Goal: Information Seeking & Learning: Learn about a topic

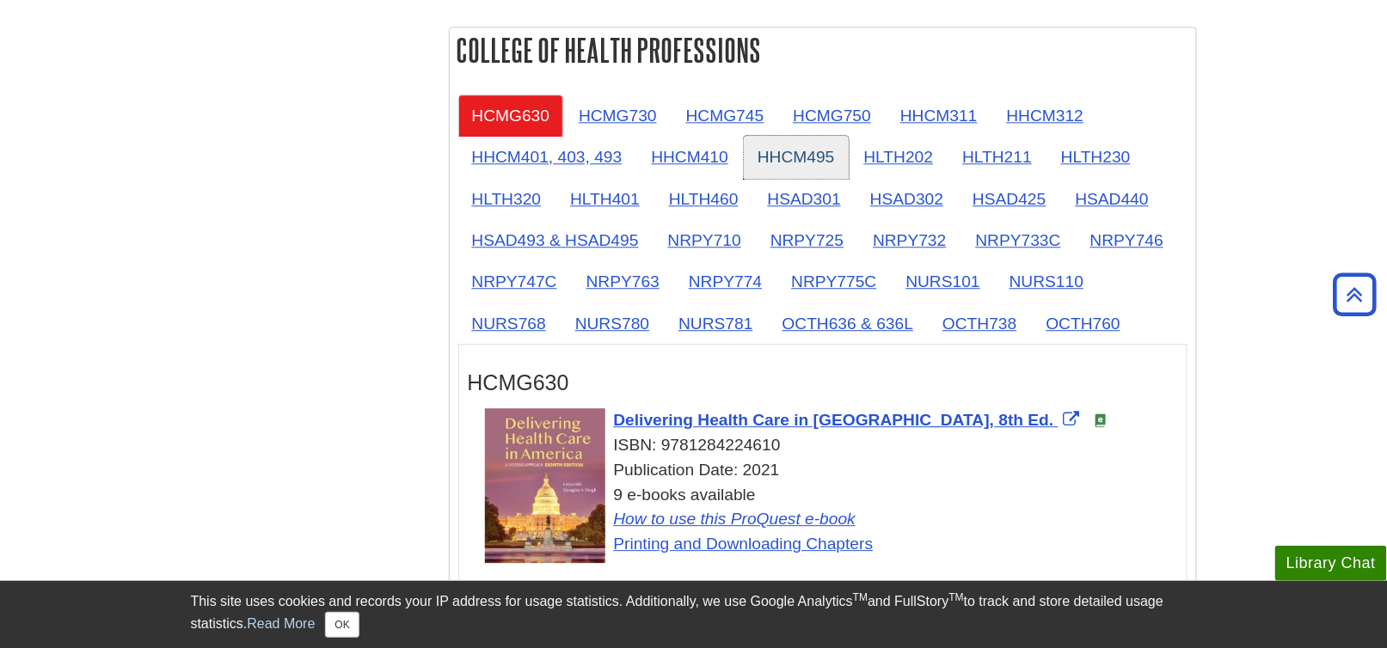
scroll to position [1548, 0]
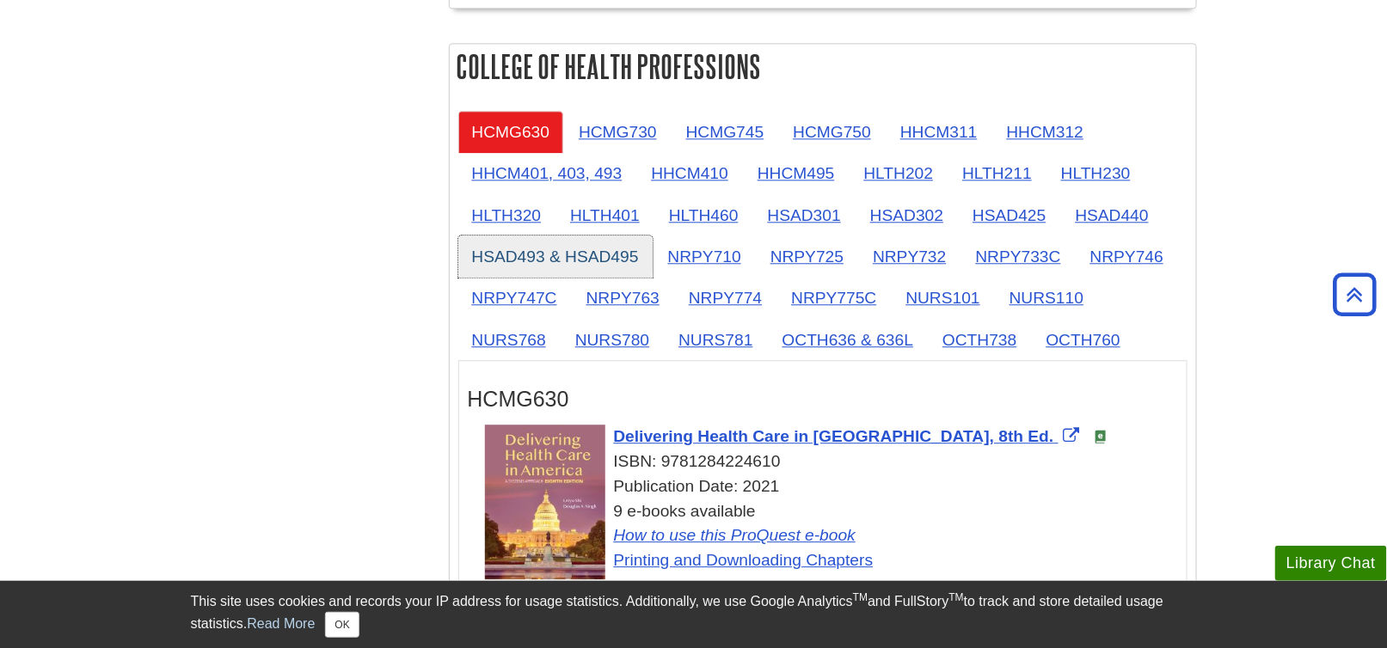
click at [535, 248] on link "HSAD493 & HSAD495" at bounding box center [555, 257] width 194 height 42
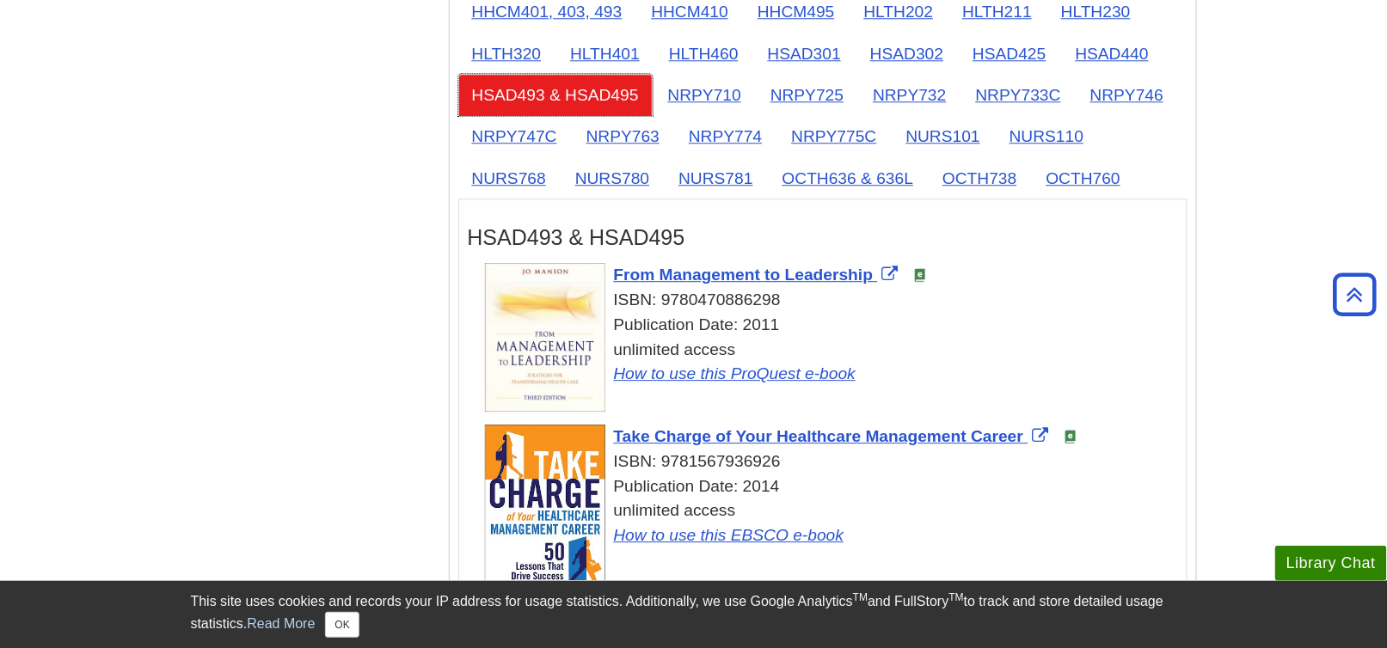
scroll to position [1462, 0]
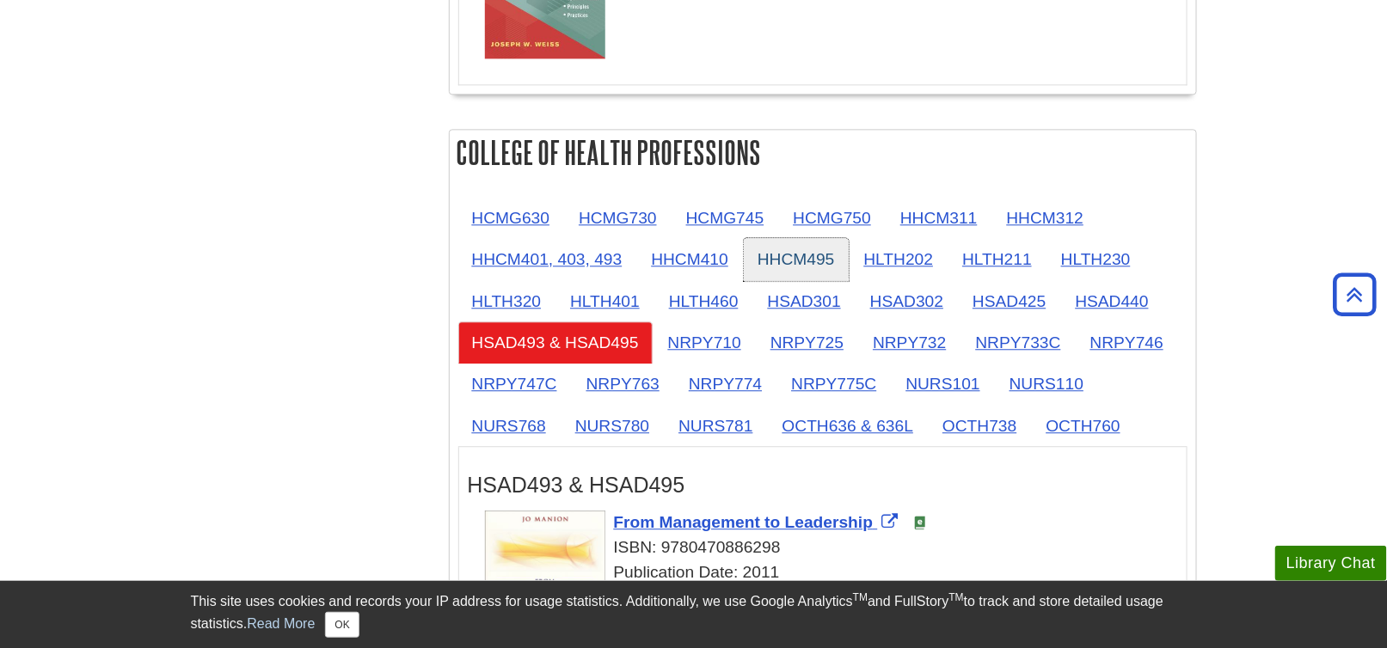
click at [778, 257] on link "HHCM495" at bounding box center [796, 259] width 105 height 42
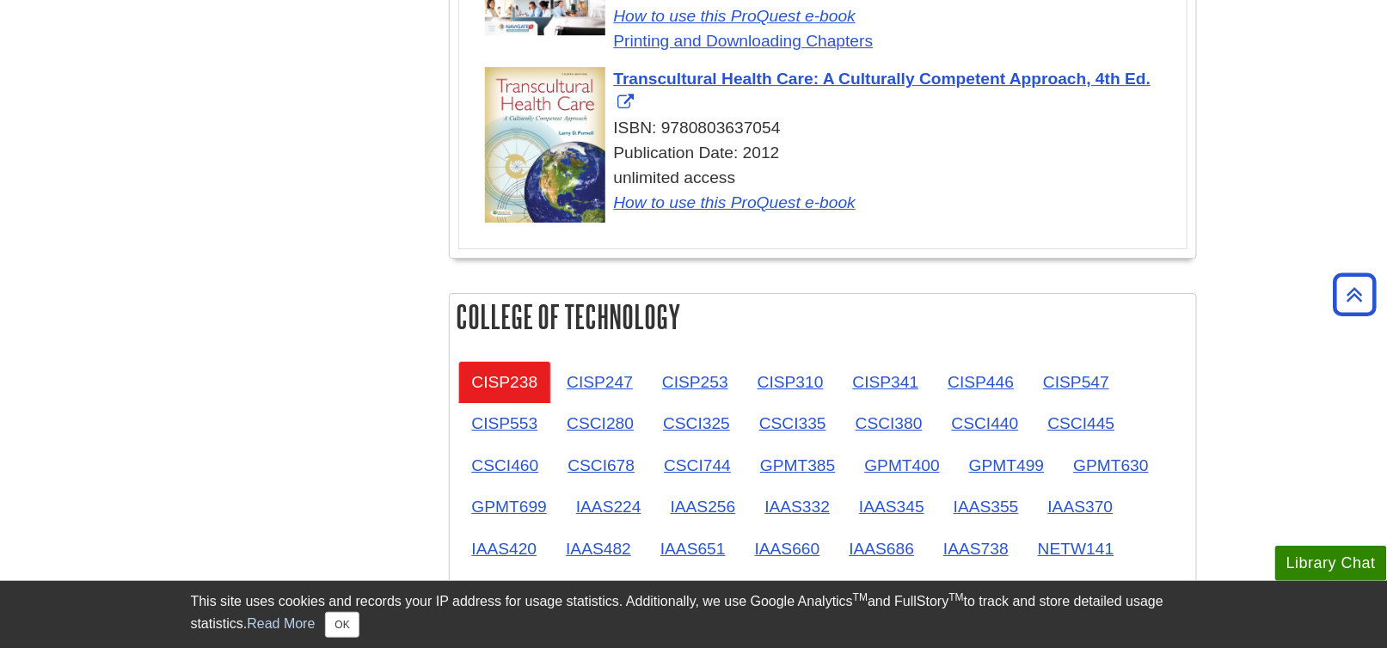
scroll to position [2236, 0]
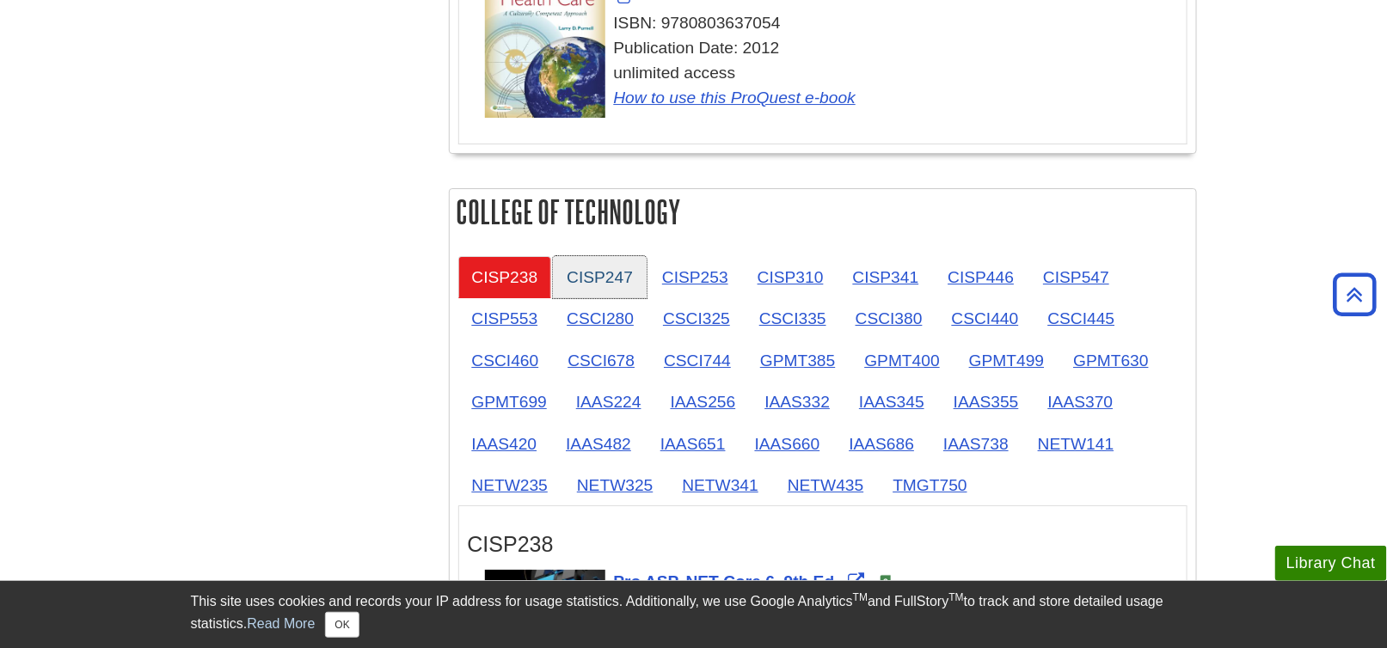
click at [580, 281] on link "CISP247" at bounding box center [600, 277] width 94 height 42
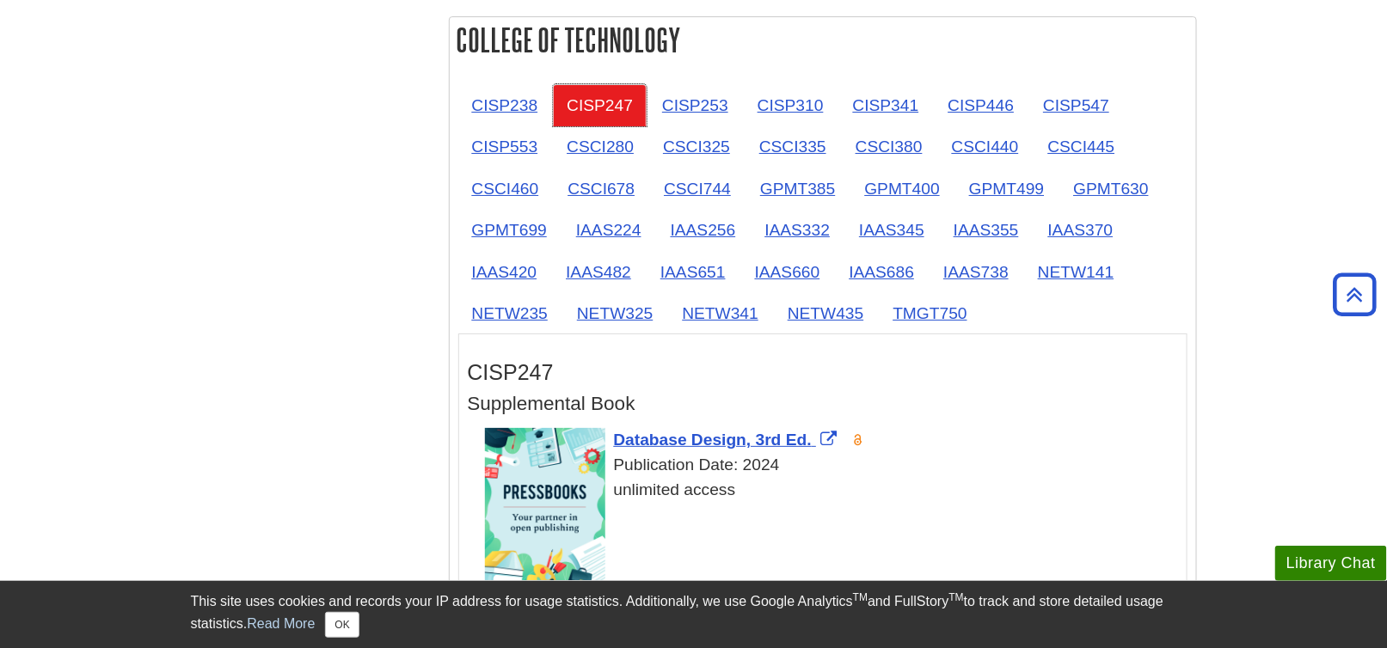
scroll to position [2407, 0]
click at [504, 106] on link "CISP238" at bounding box center [505, 105] width 94 height 42
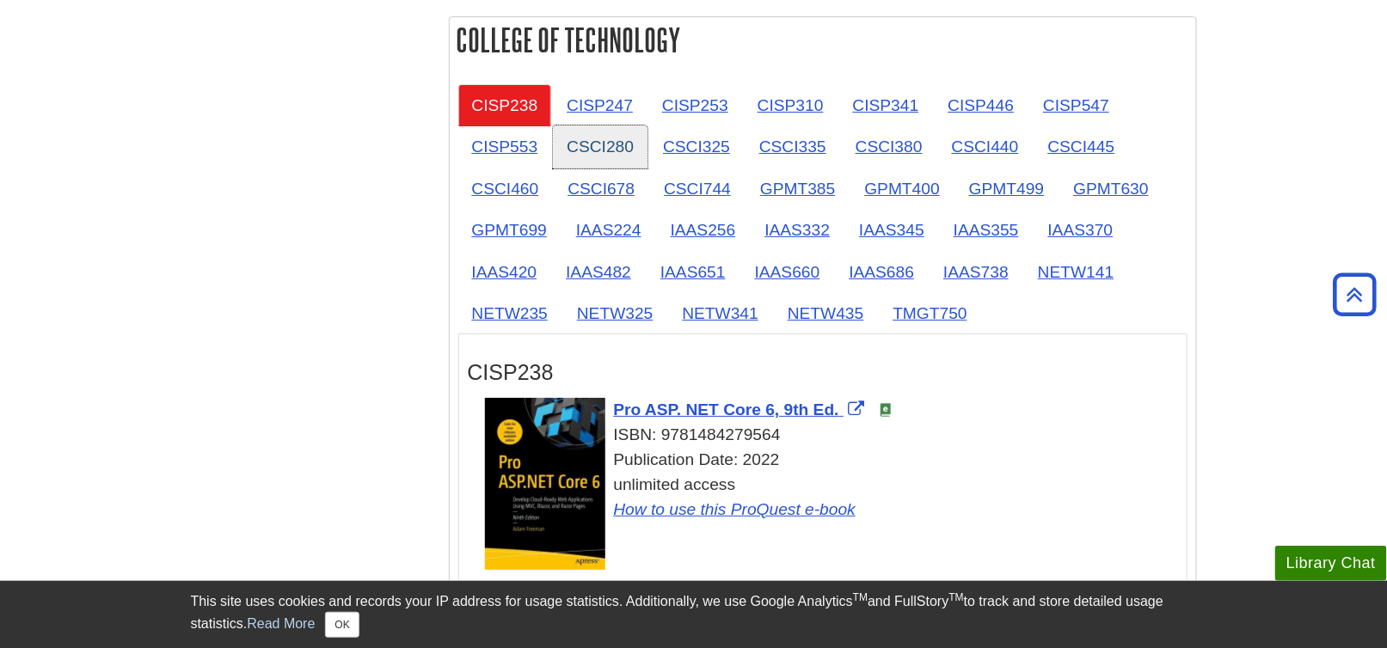
click at [599, 138] on link "CSCI280" at bounding box center [600, 147] width 95 height 42
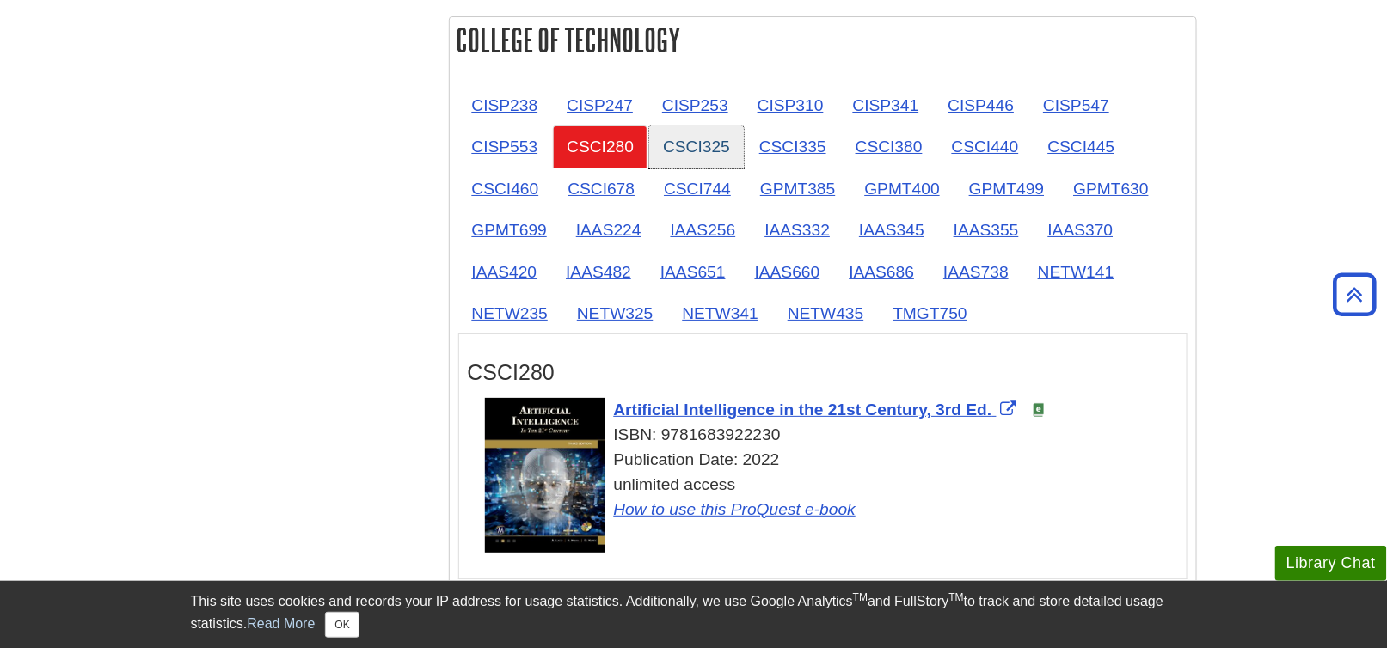
click at [672, 135] on link "CSCI325" at bounding box center [696, 147] width 95 height 42
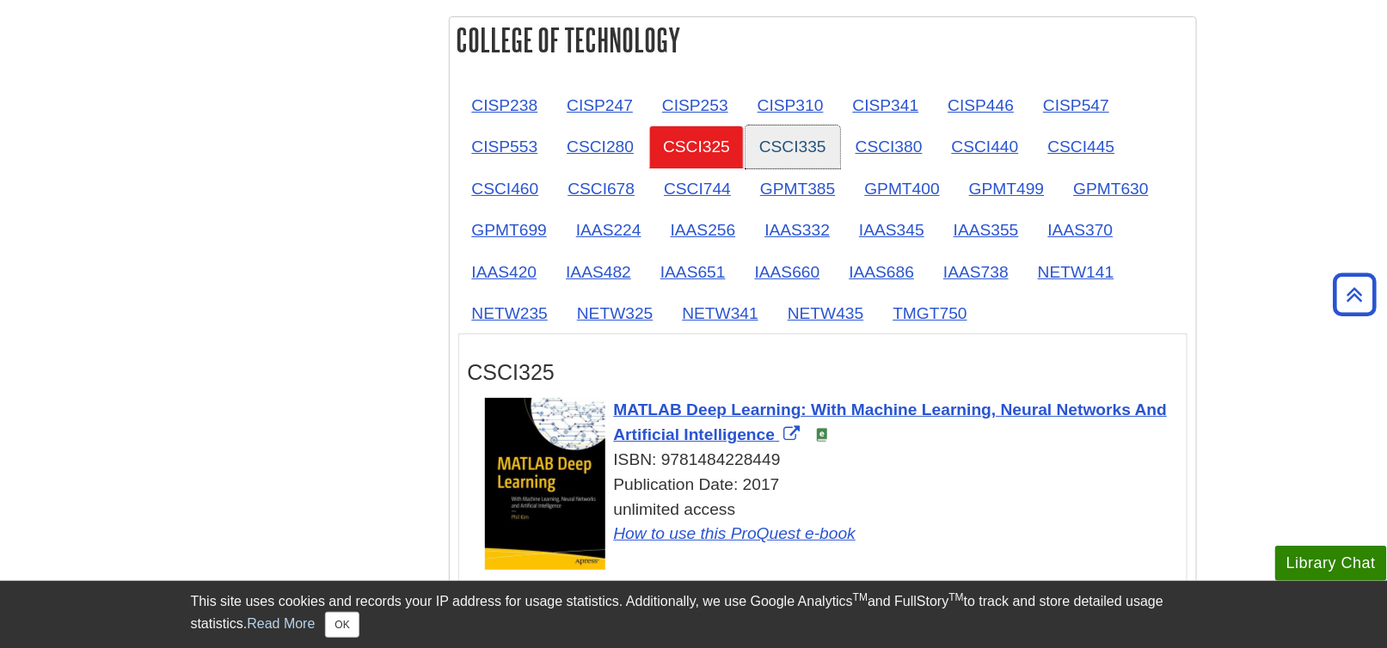
click at [777, 132] on link "CSCI335" at bounding box center [792, 147] width 95 height 42
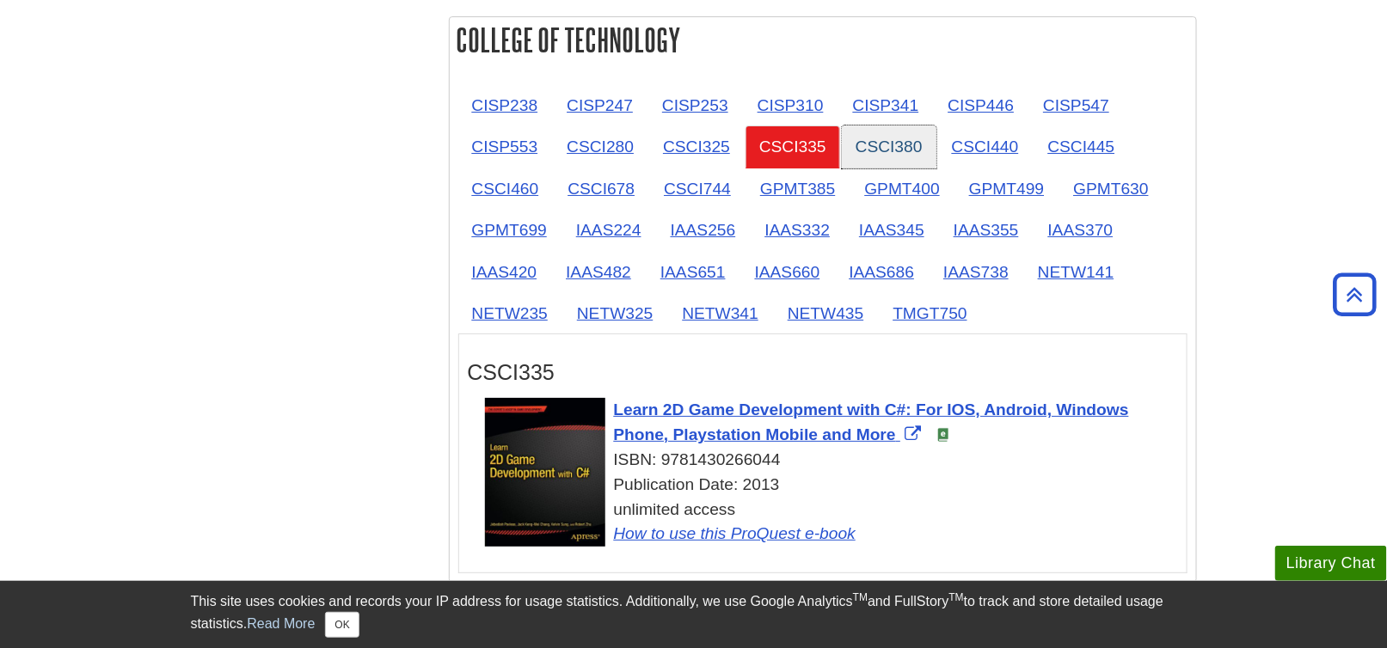
click at [879, 134] on link "CSCI380" at bounding box center [889, 147] width 95 height 42
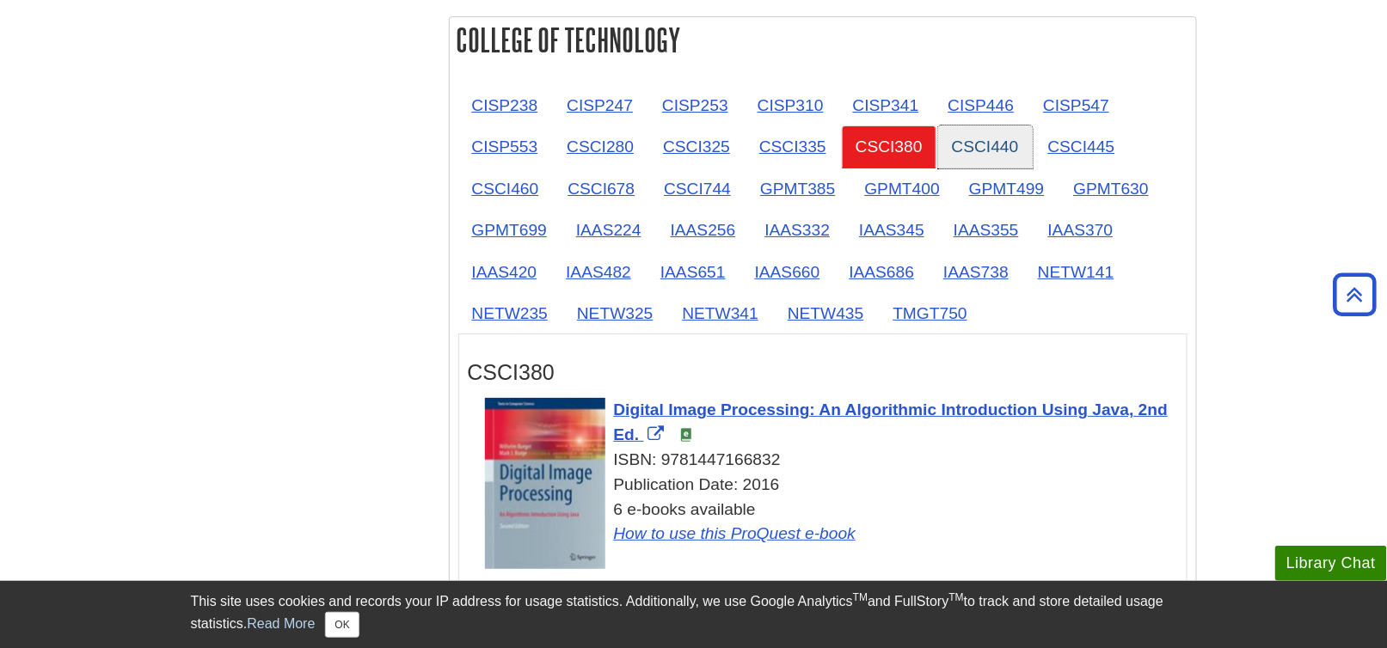
click at [970, 144] on link "CSCI440" at bounding box center [985, 147] width 95 height 42
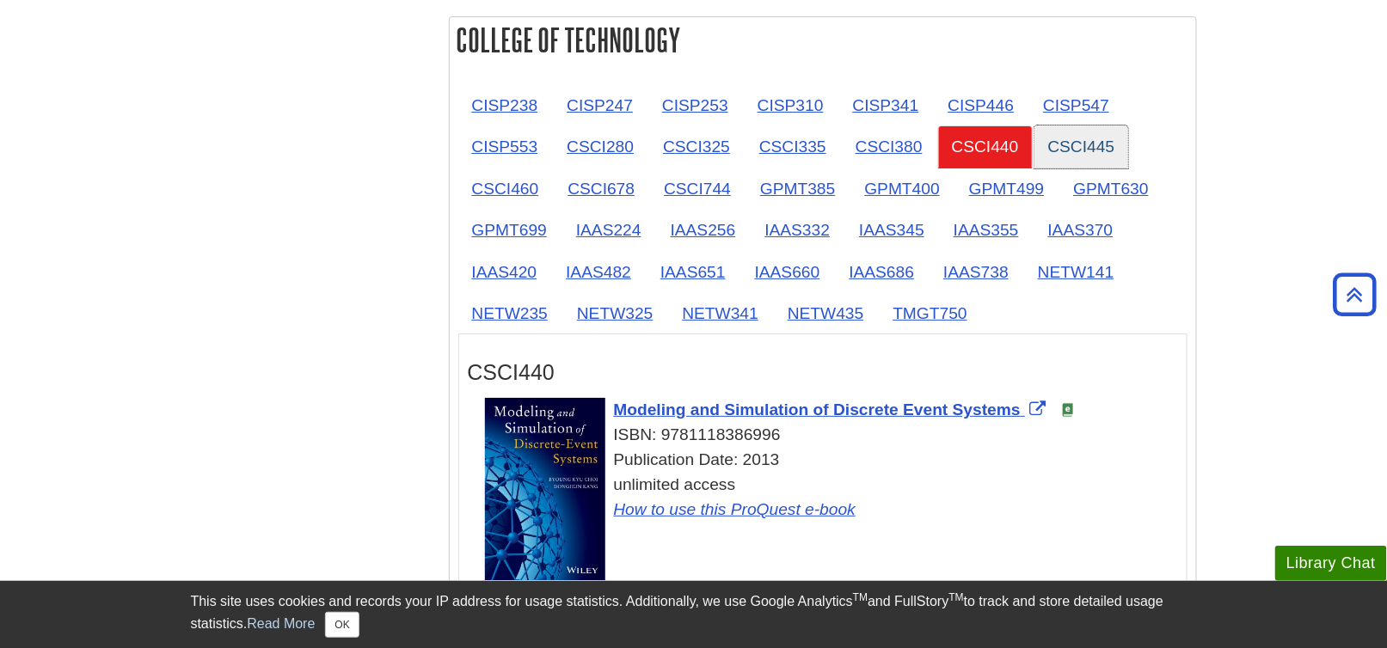
click at [1041, 142] on link "CSCI445" at bounding box center [1081, 147] width 95 height 42
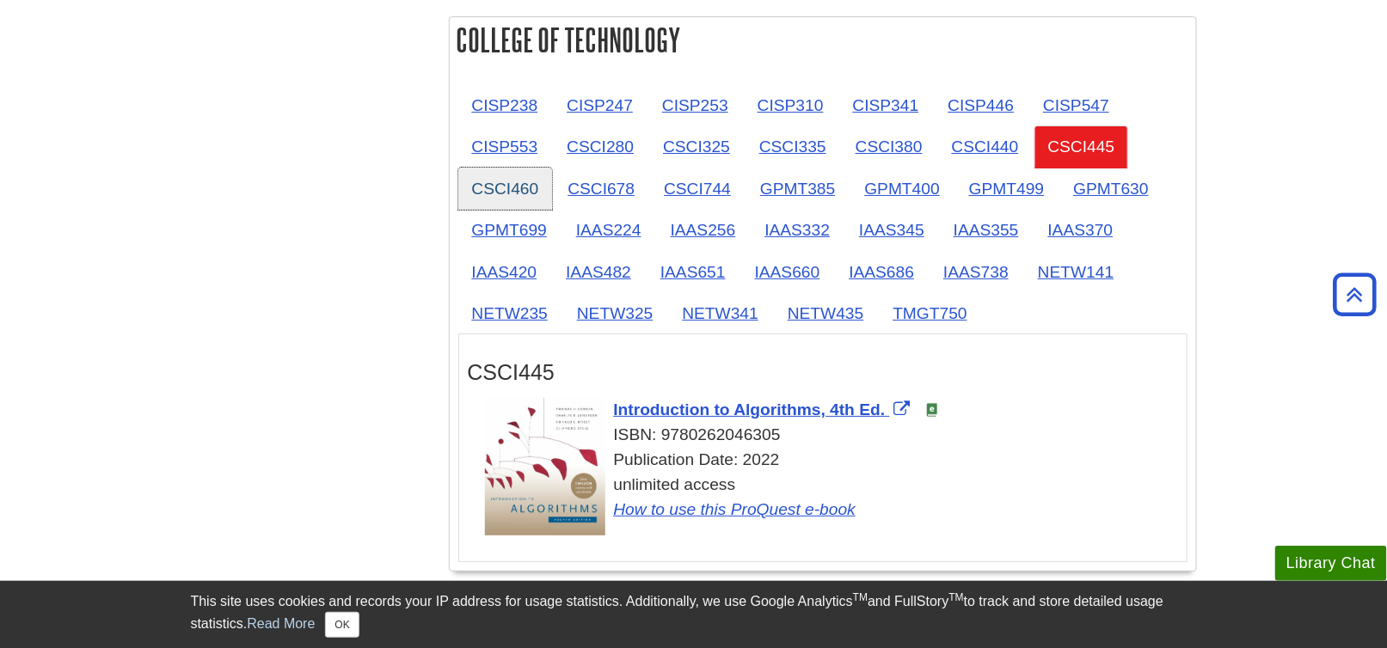
click at [527, 188] on link "CSCI460" at bounding box center [505, 189] width 95 height 42
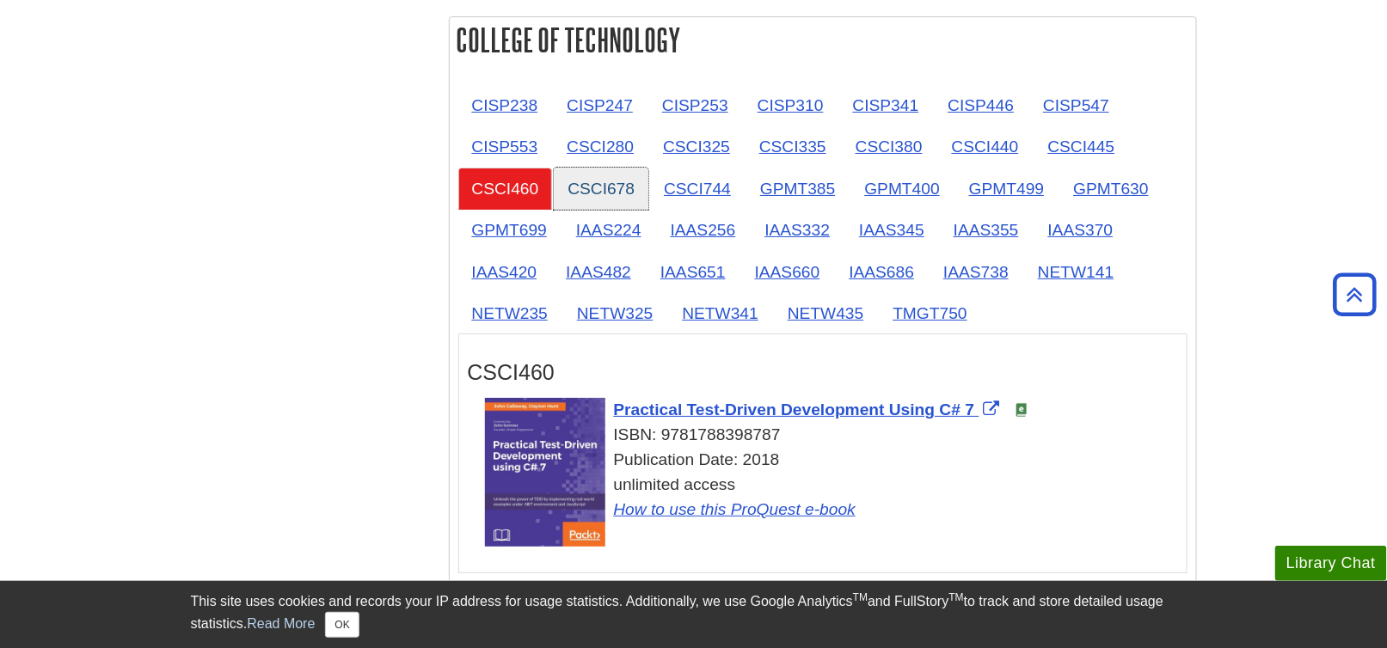
click at [582, 192] on link "CSCI678" at bounding box center [601, 189] width 95 height 42
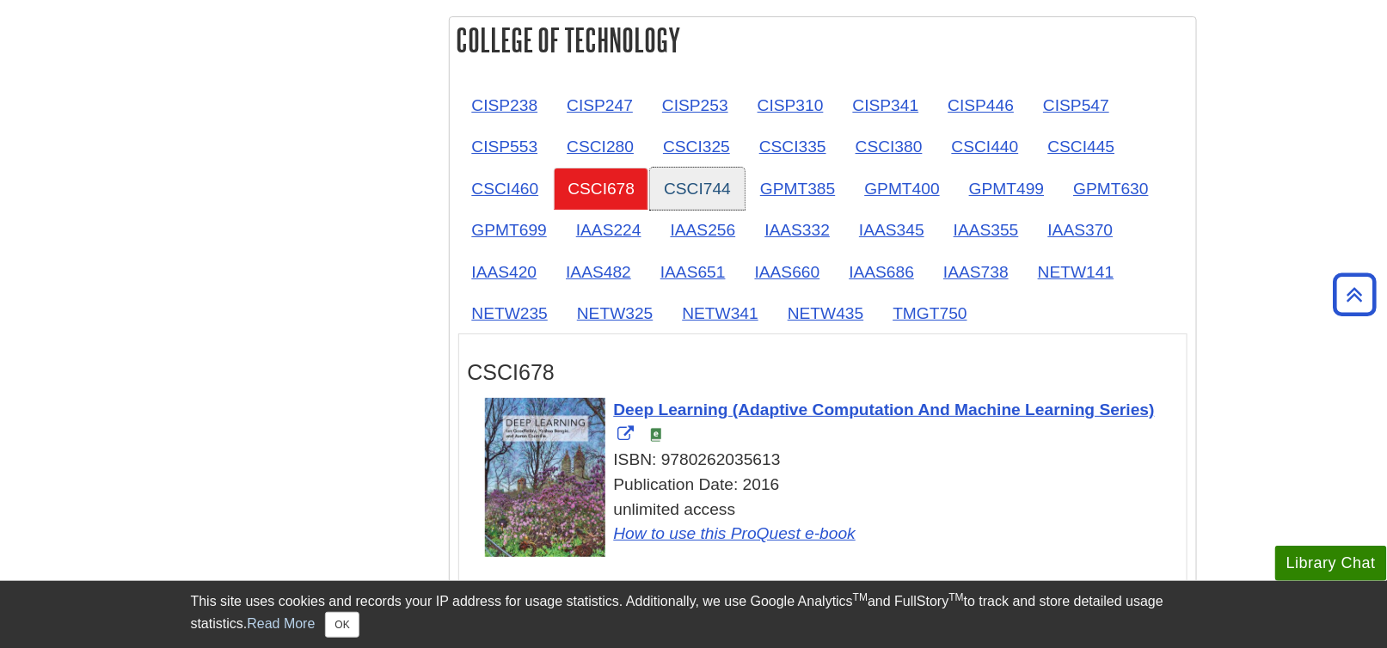
click at [708, 185] on link "CSCI744" at bounding box center [697, 189] width 95 height 42
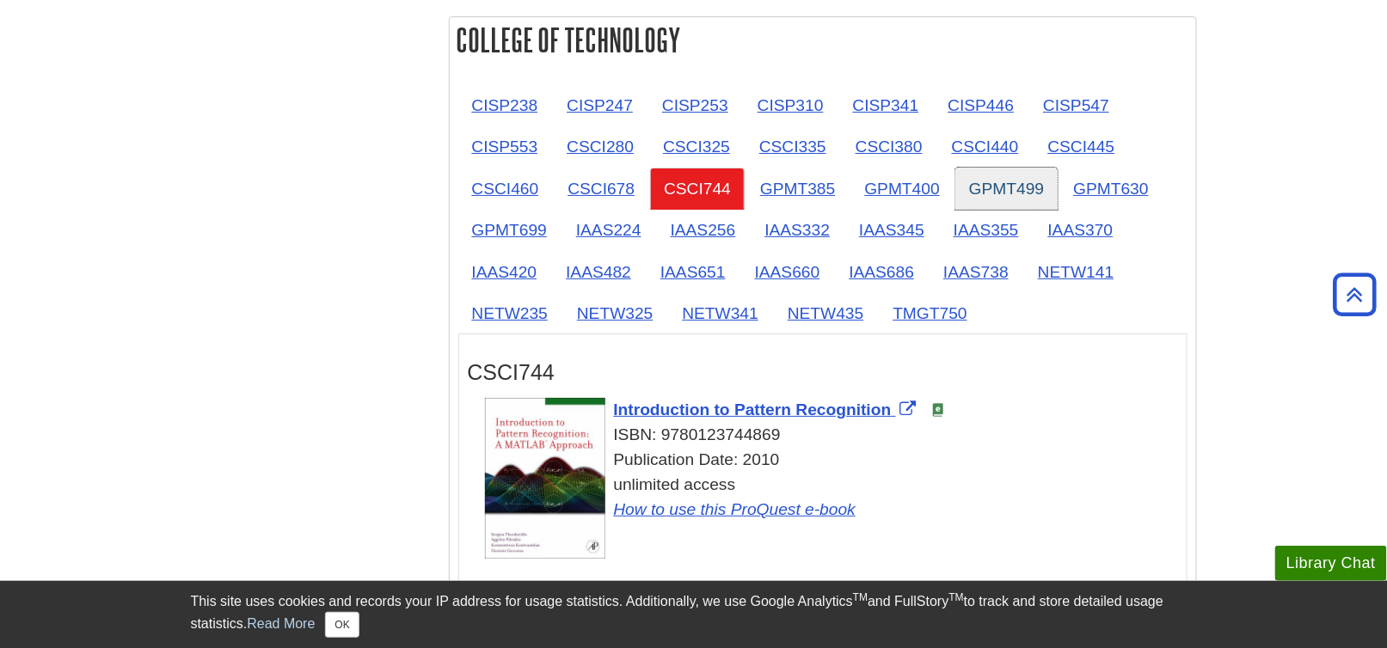
click at [1009, 173] on link "GPMT499" at bounding box center [1006, 189] width 102 height 42
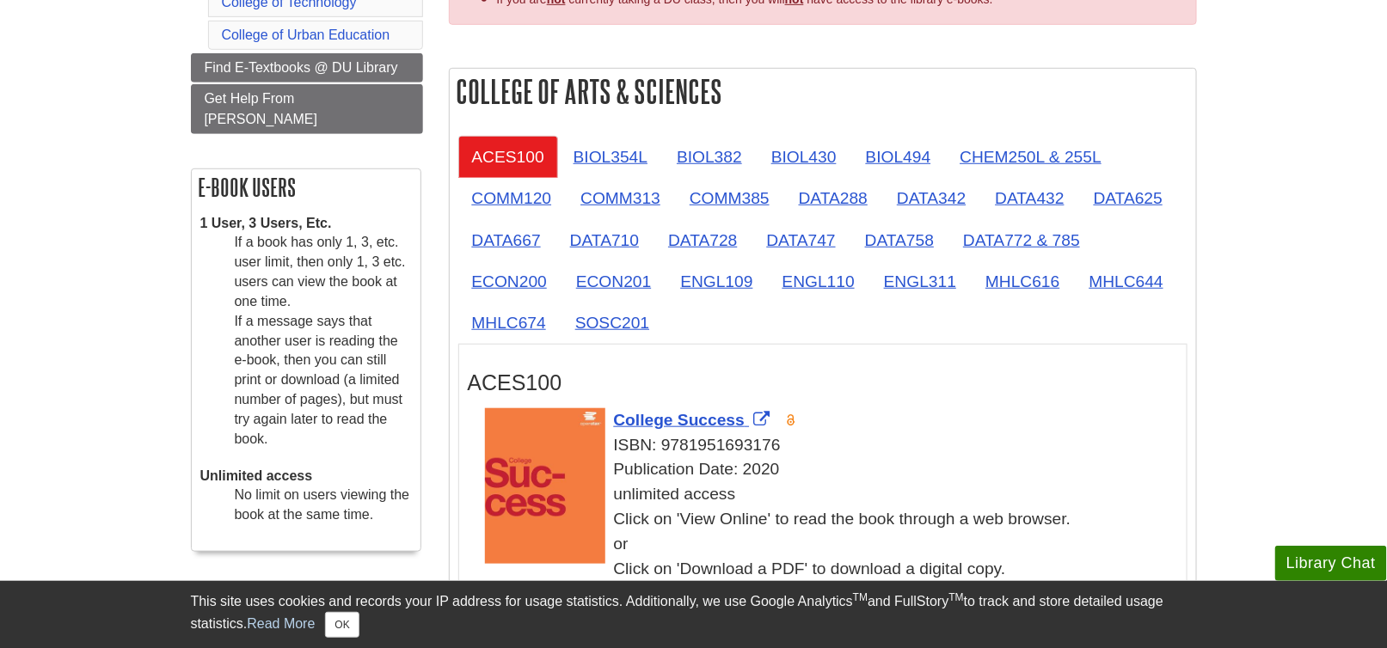
scroll to position [430, 0]
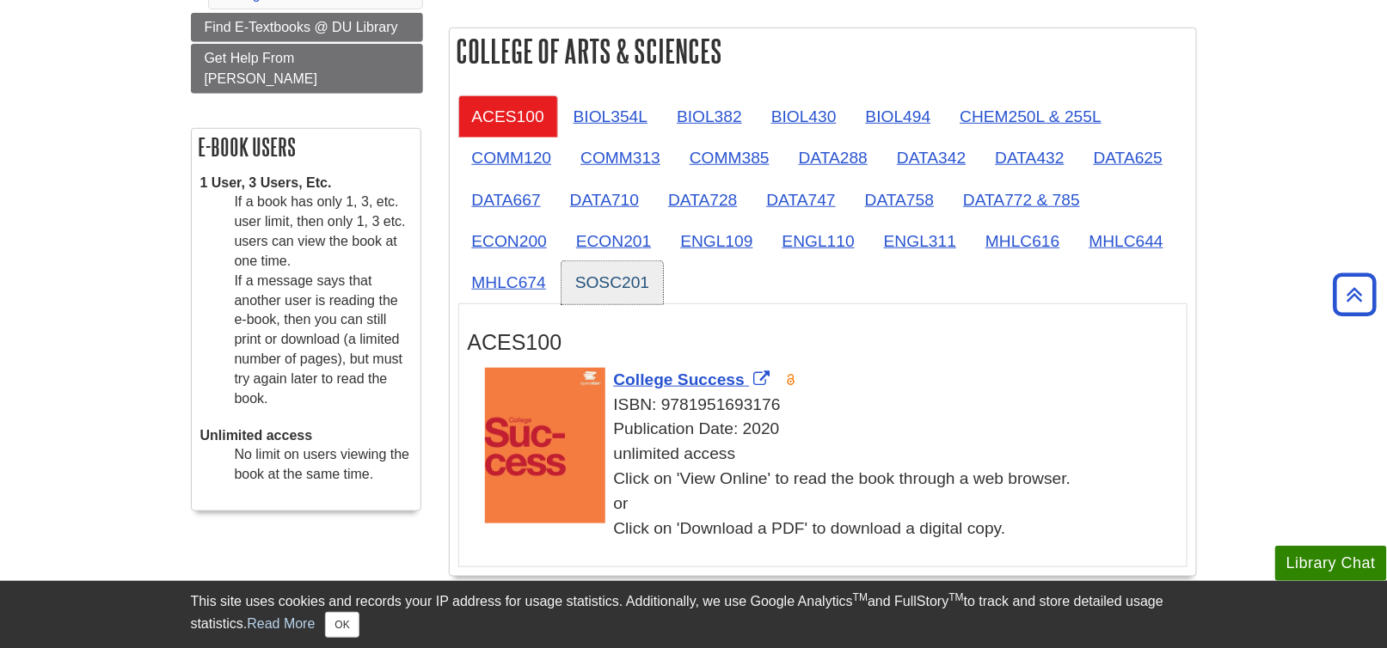
click at [613, 281] on link "SOSC201" at bounding box center [611, 282] width 101 height 42
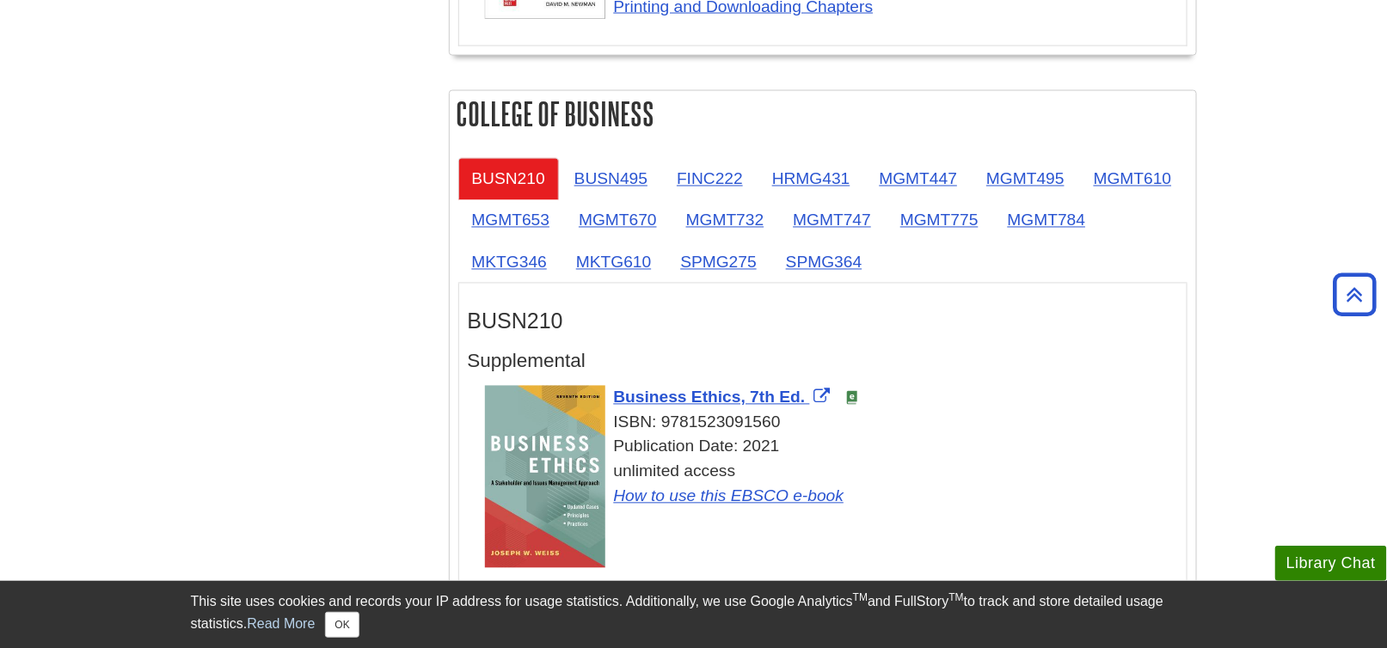
scroll to position [1118, 0]
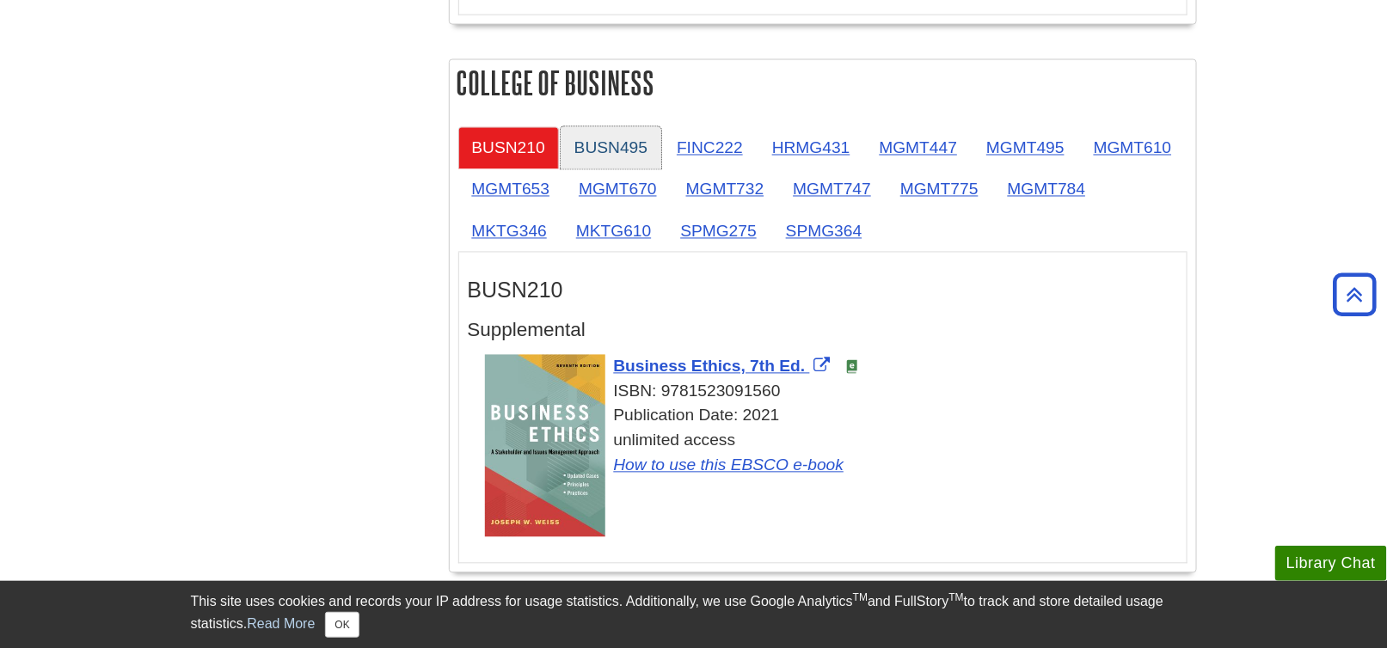
click at [598, 147] on link "BUSN495" at bounding box center [611, 148] width 101 height 42
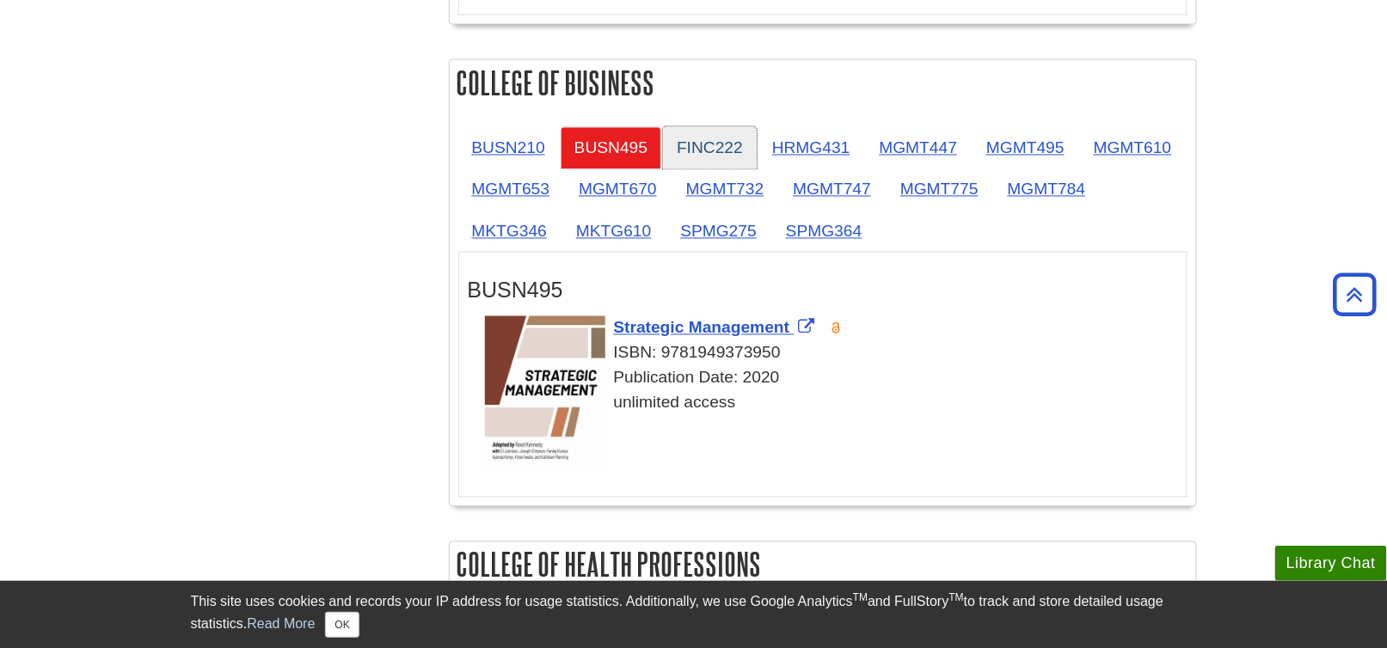
click at [721, 132] on link "FINC222" at bounding box center [710, 148] width 94 height 42
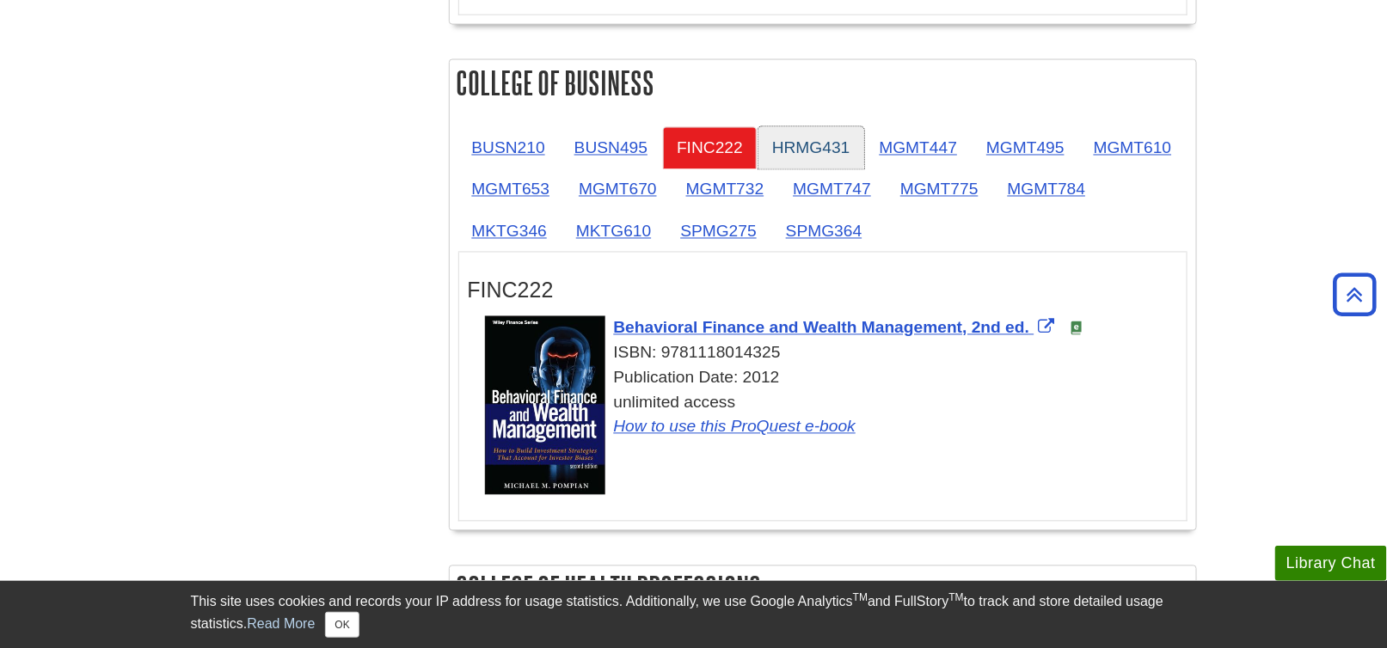
click at [837, 144] on link "HRMG431" at bounding box center [811, 148] width 106 height 42
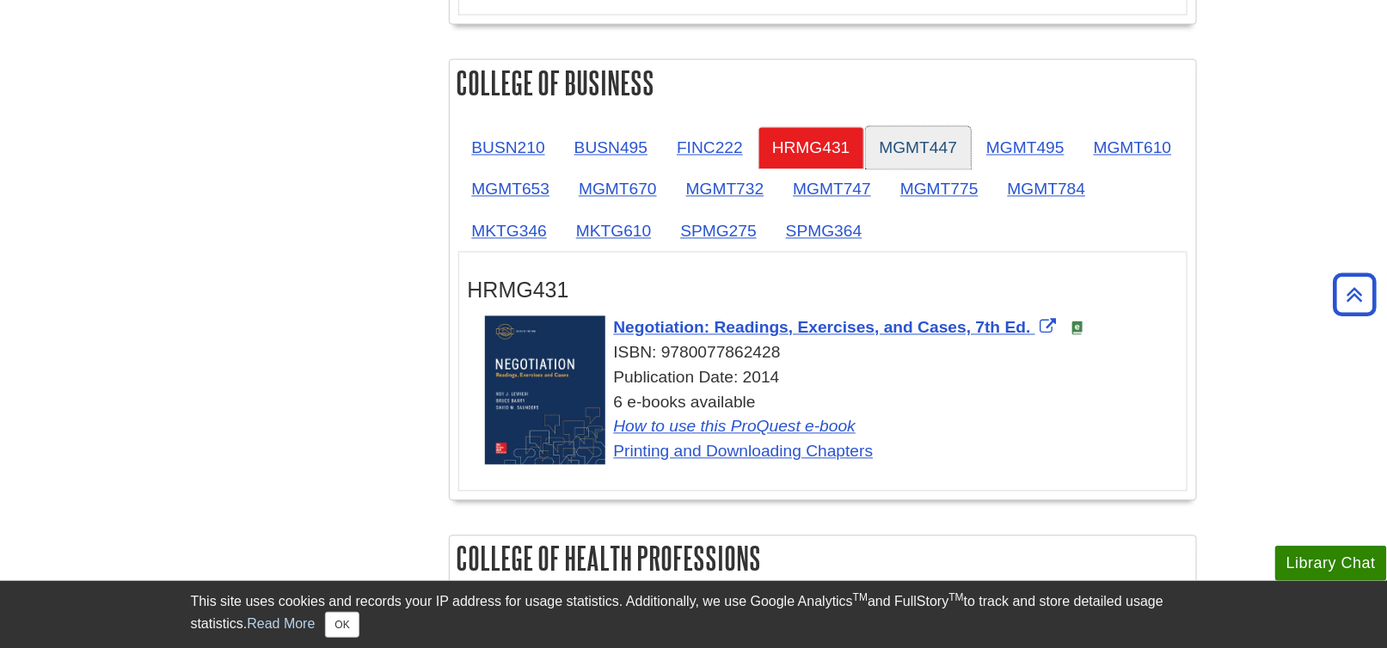
click at [925, 143] on link "MGMT447" at bounding box center [919, 148] width 106 height 42
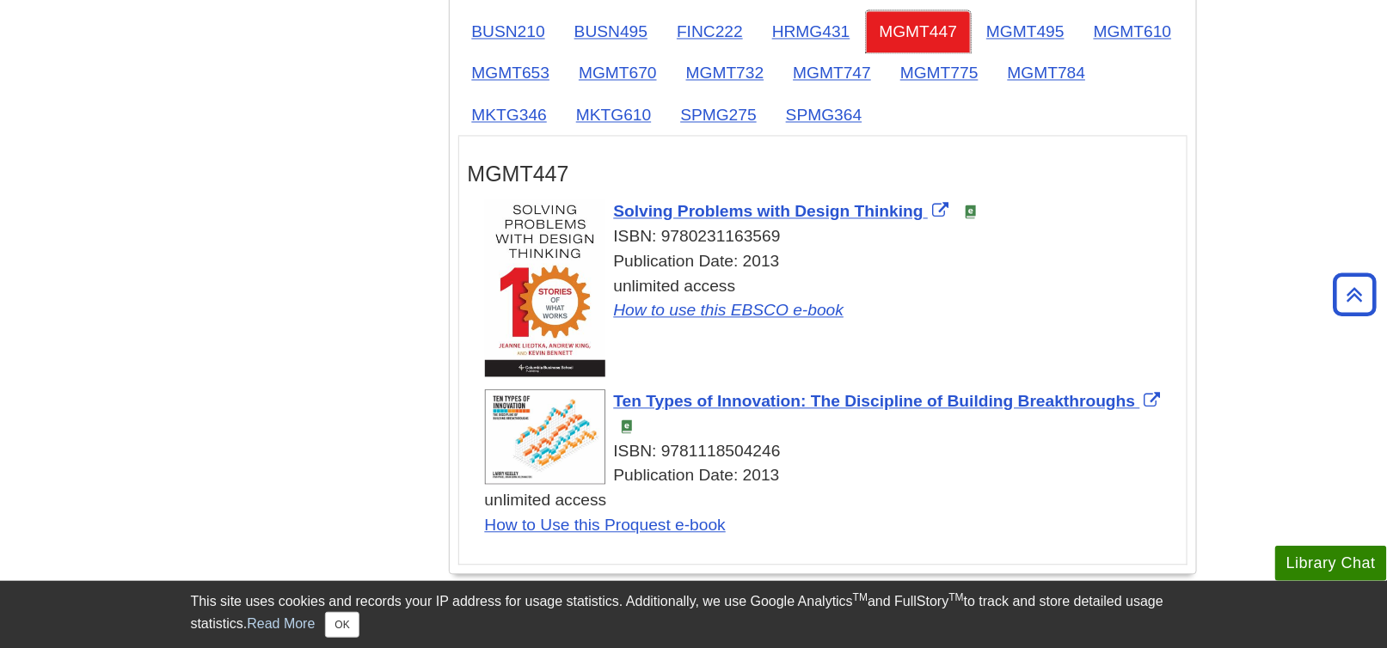
scroll to position [1204, 0]
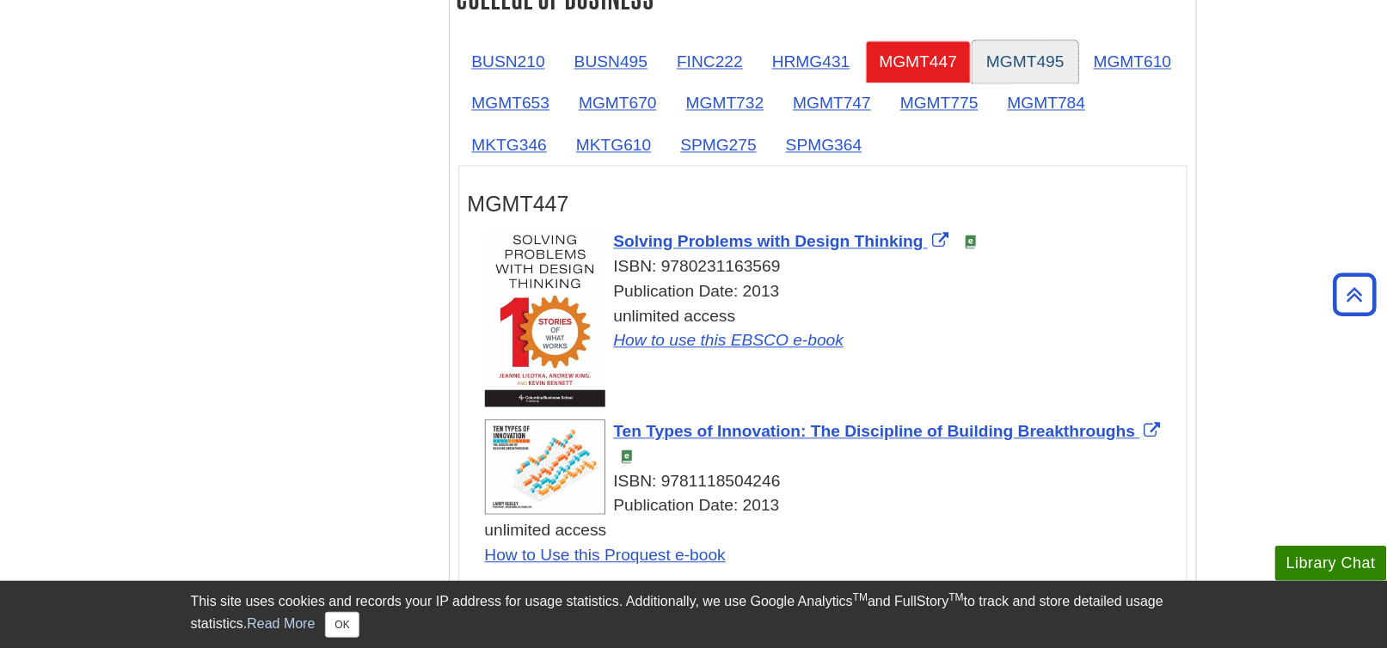
click at [1036, 58] on link "MGMT495" at bounding box center [1025, 62] width 106 height 42
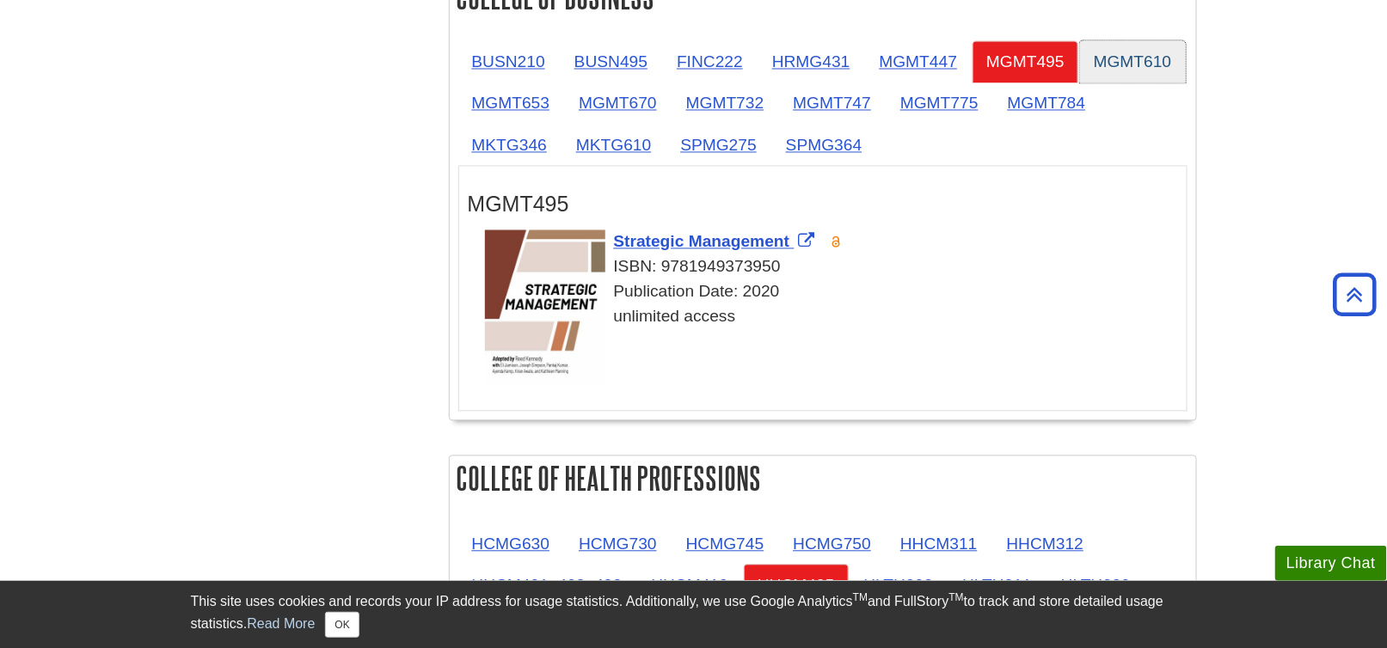
click at [1118, 63] on link "MGMT610" at bounding box center [1133, 62] width 106 height 42
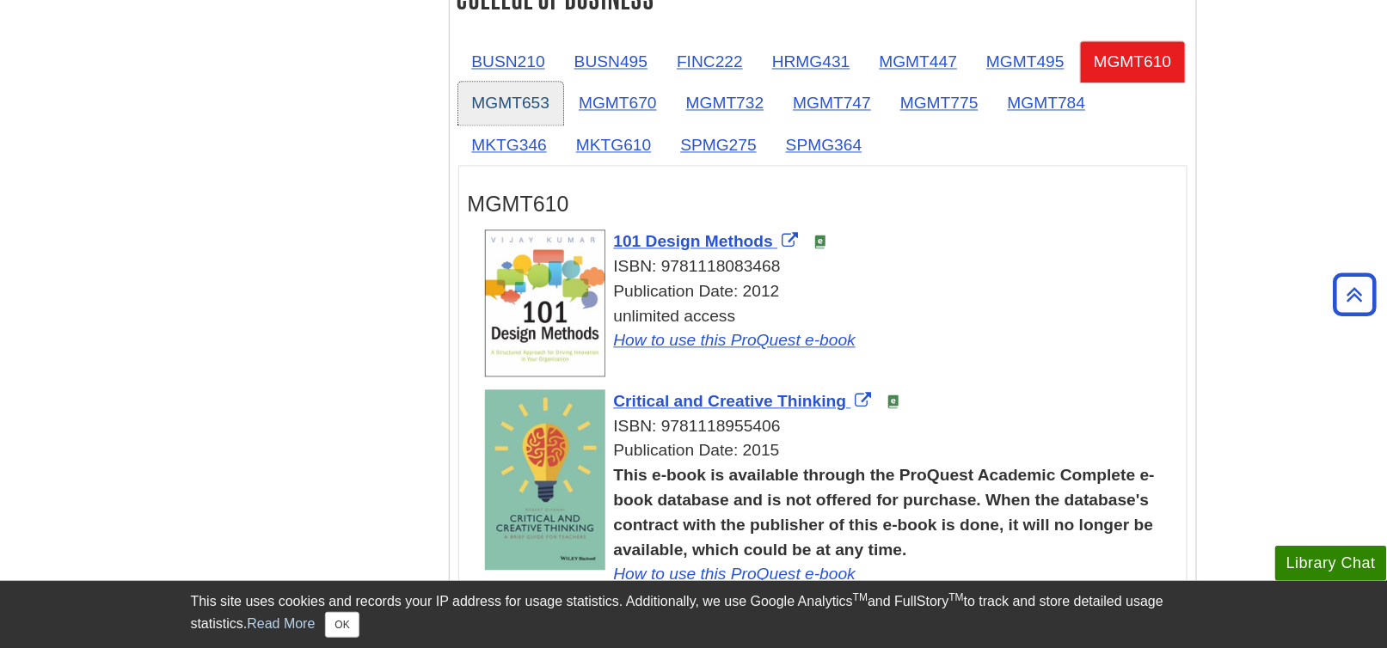
click at [524, 106] on link "MGMT653" at bounding box center [511, 104] width 106 height 42
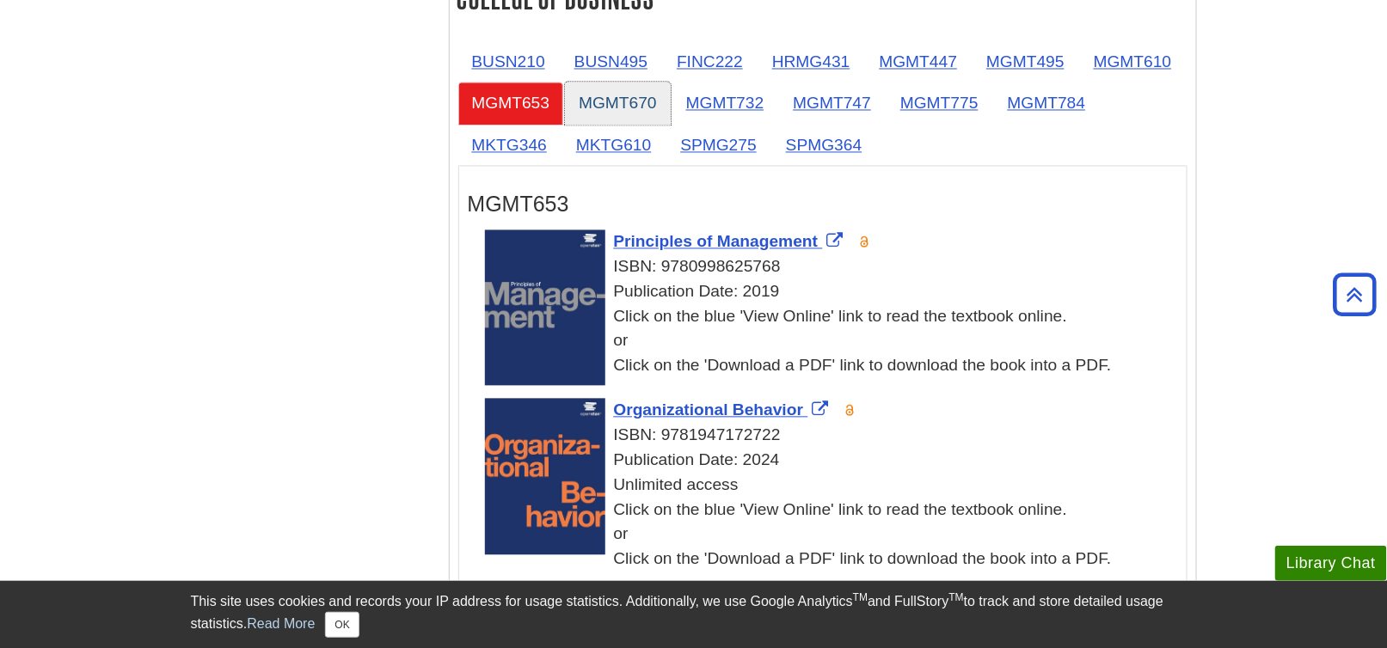
click at [625, 92] on link "MGMT670" at bounding box center [618, 104] width 106 height 42
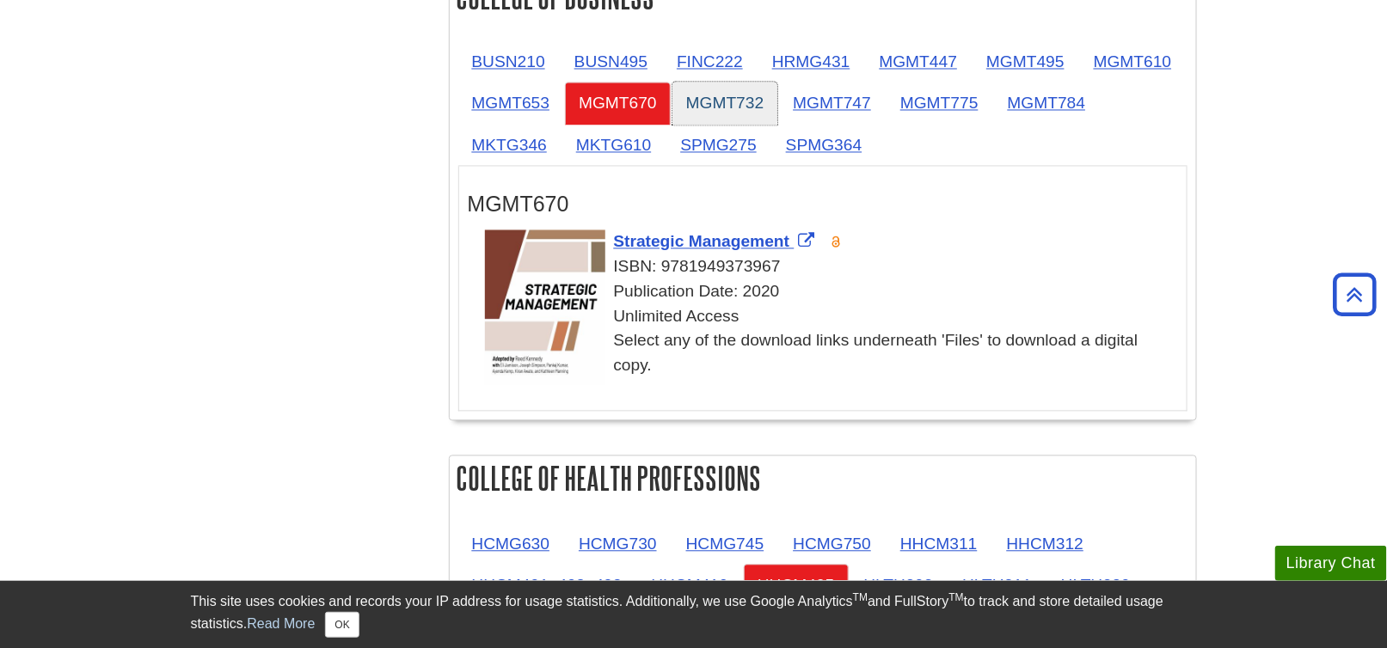
click at [737, 91] on link "MGMT732" at bounding box center [725, 104] width 106 height 42
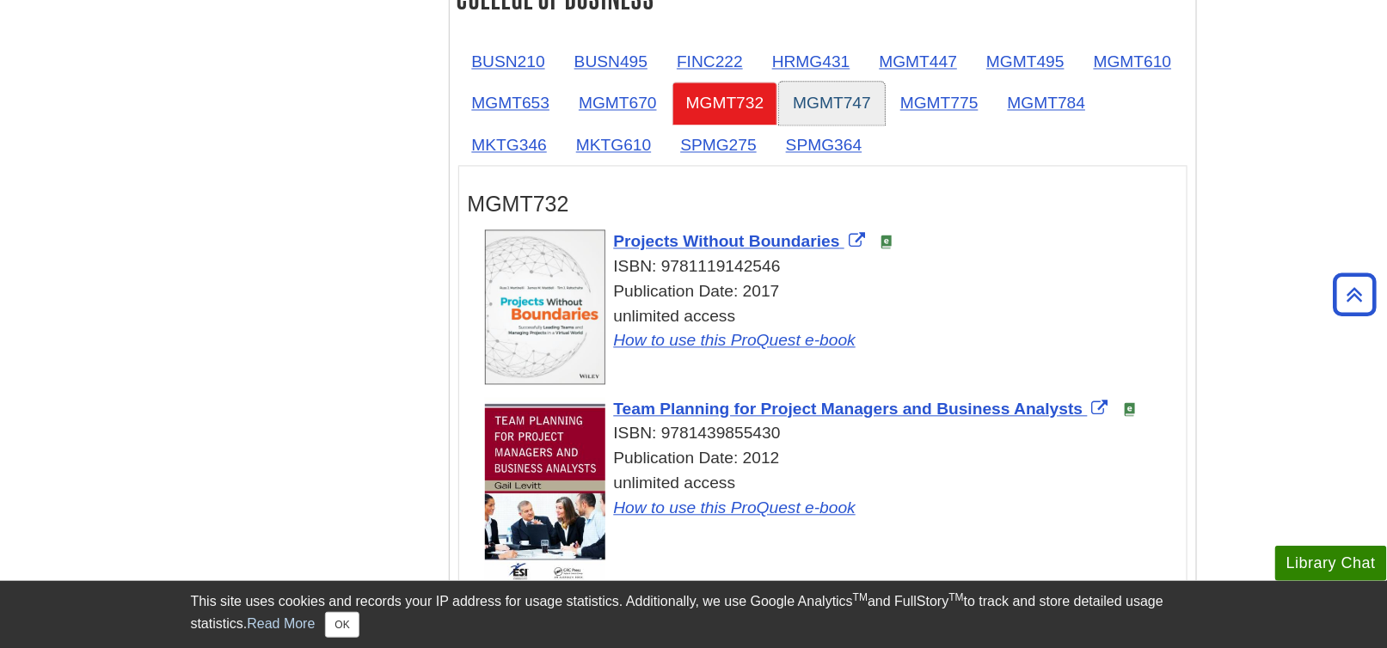
click at [841, 90] on link "MGMT747" at bounding box center [832, 104] width 106 height 42
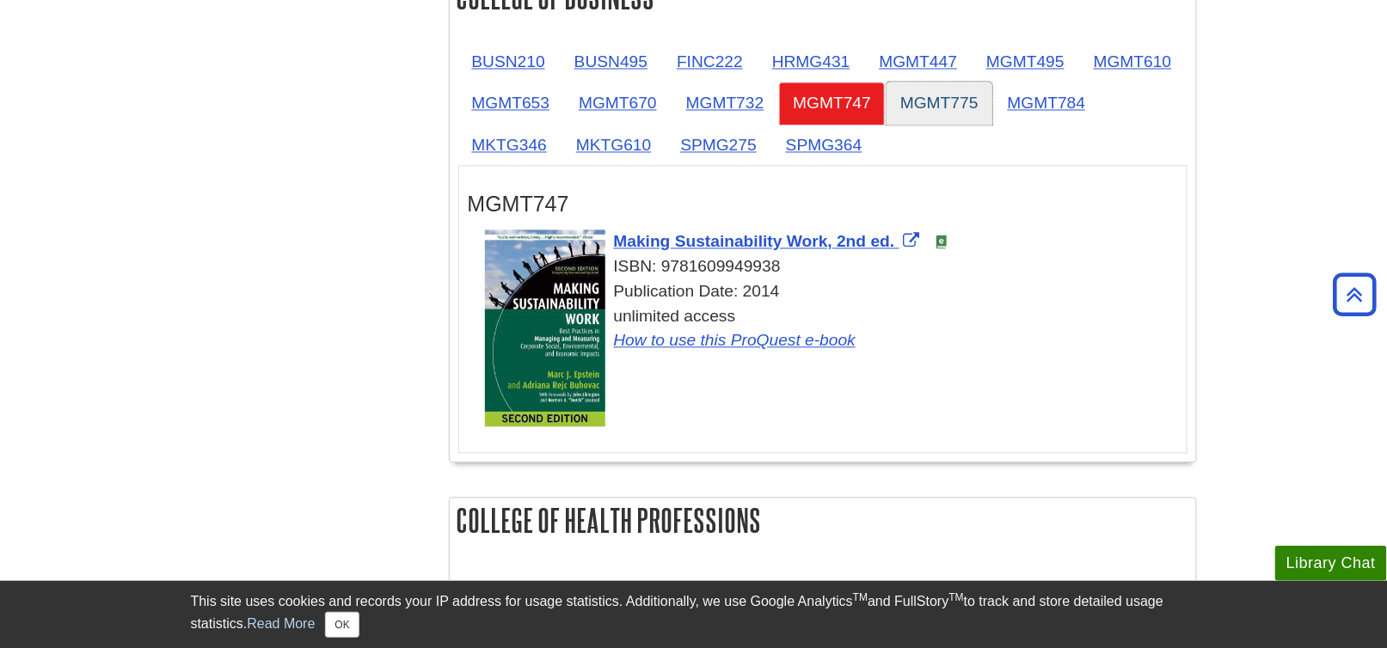
click at [933, 98] on link "MGMT775" at bounding box center [939, 104] width 106 height 42
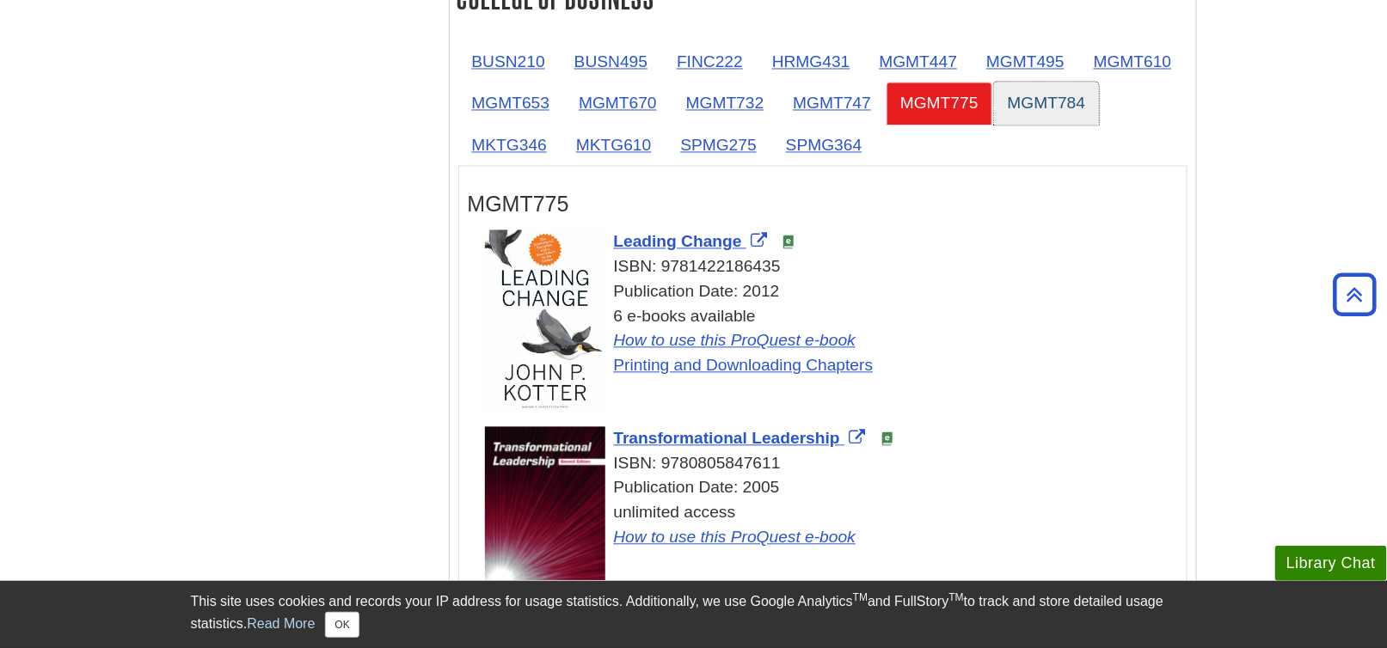
click at [1029, 94] on link "MGMT784" at bounding box center [1047, 104] width 106 height 42
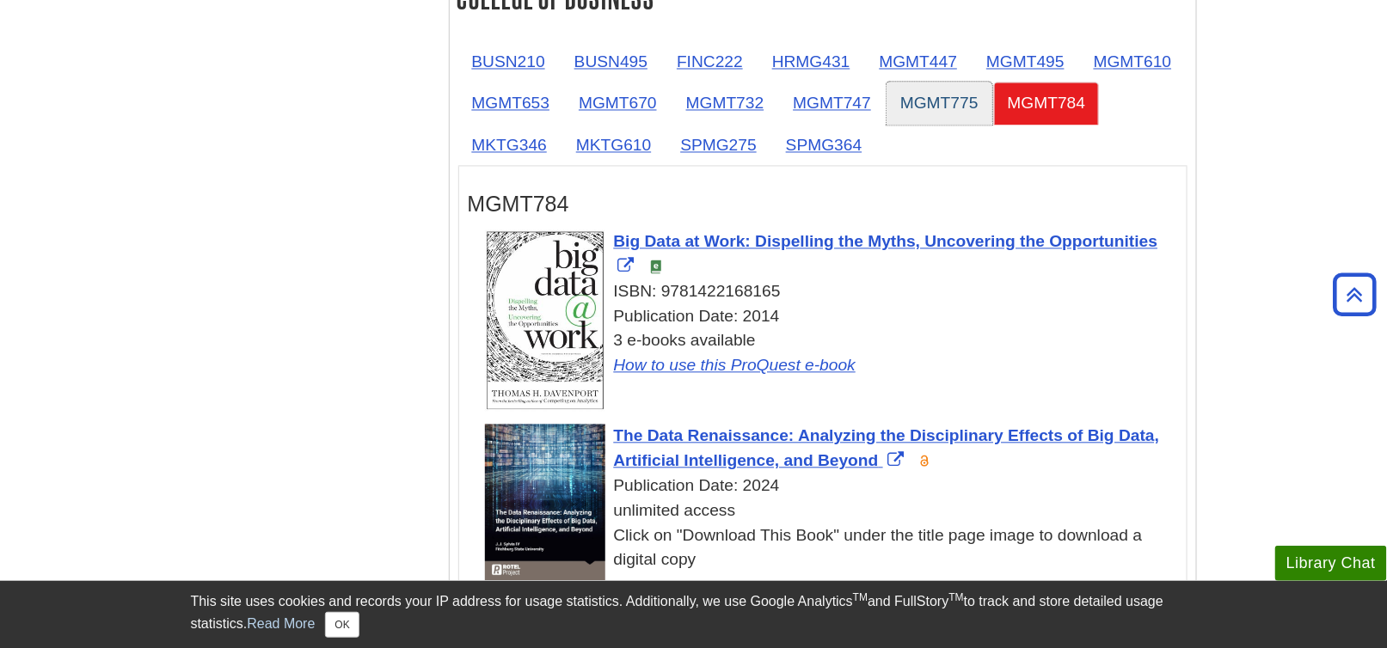
click at [922, 102] on link "MGMT775" at bounding box center [939, 104] width 106 height 42
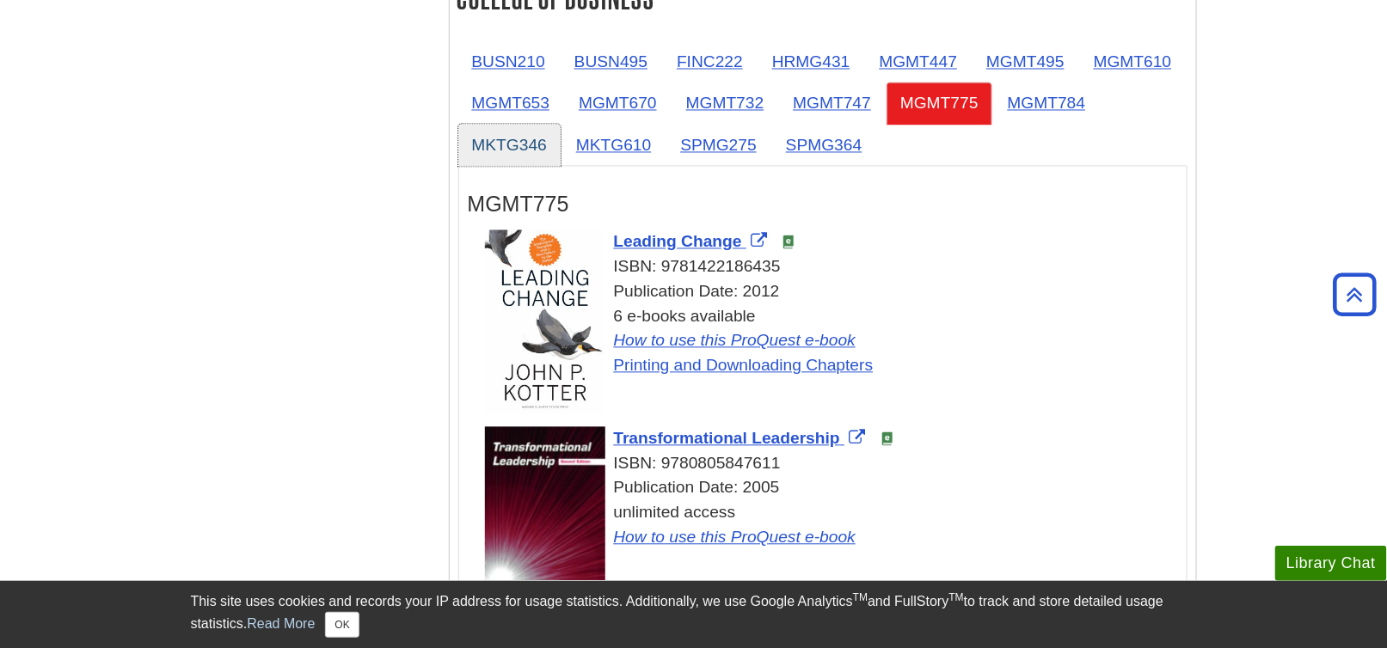
click at [521, 140] on link "MKTG346" at bounding box center [509, 146] width 102 height 42
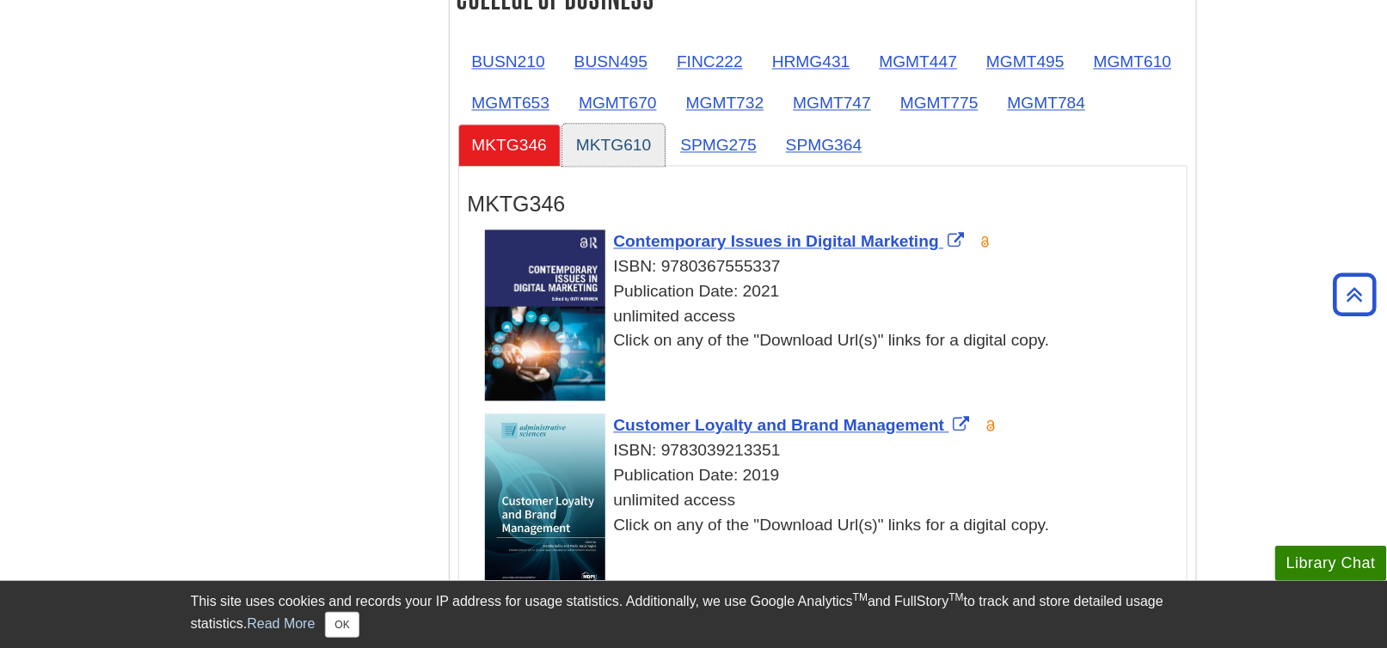
click at [618, 134] on link "MKTG610" at bounding box center [613, 146] width 102 height 42
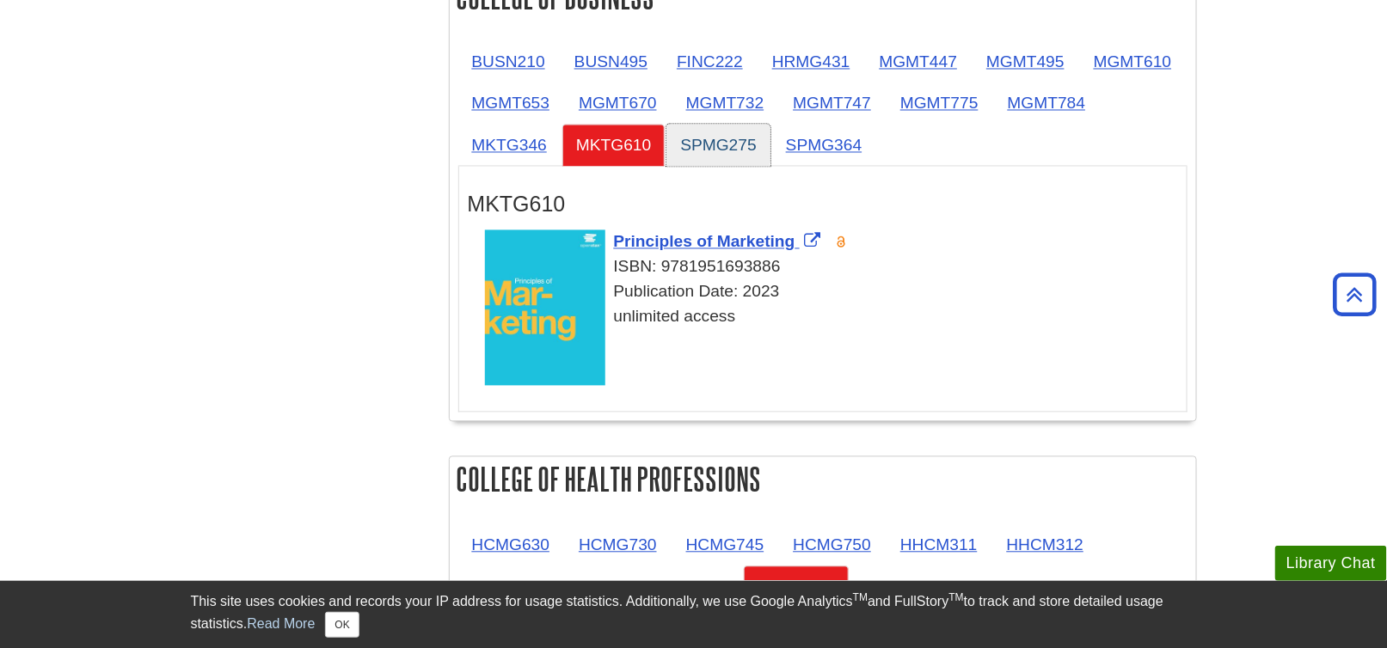
click at [725, 139] on link "SPMG275" at bounding box center [718, 146] width 104 height 42
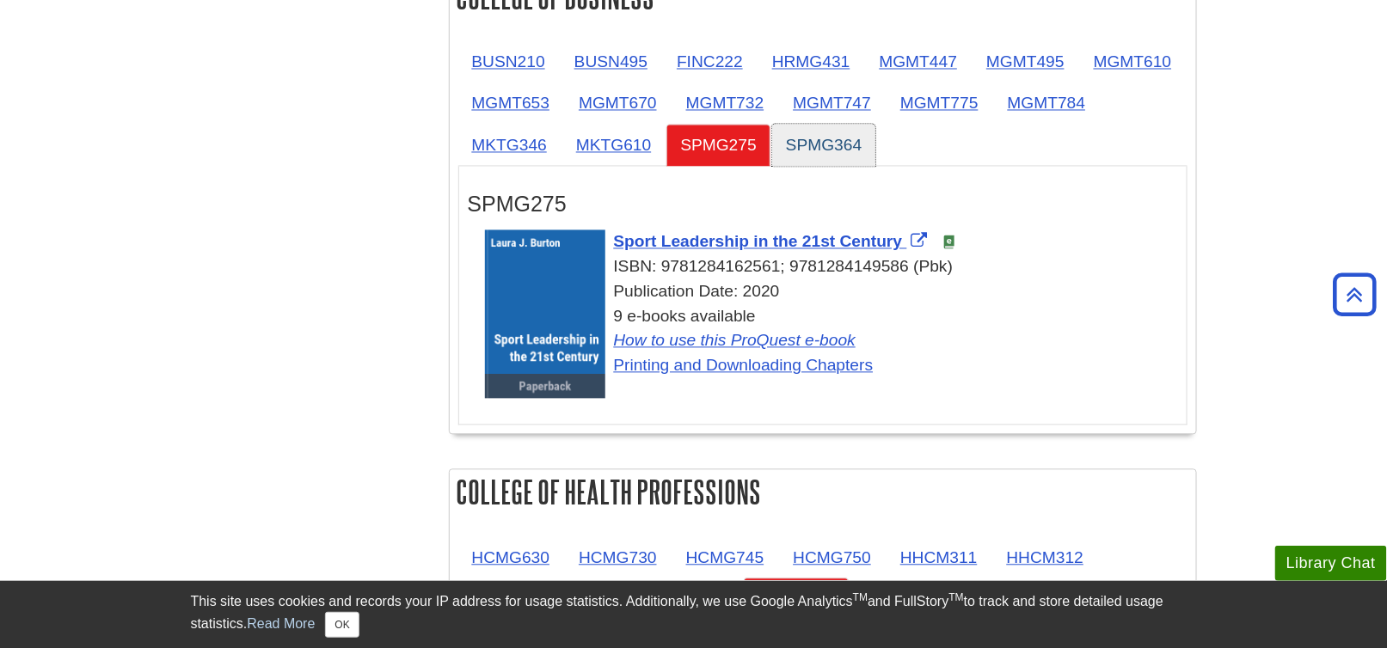
click at [817, 137] on link "SPMG364" at bounding box center [824, 146] width 104 height 42
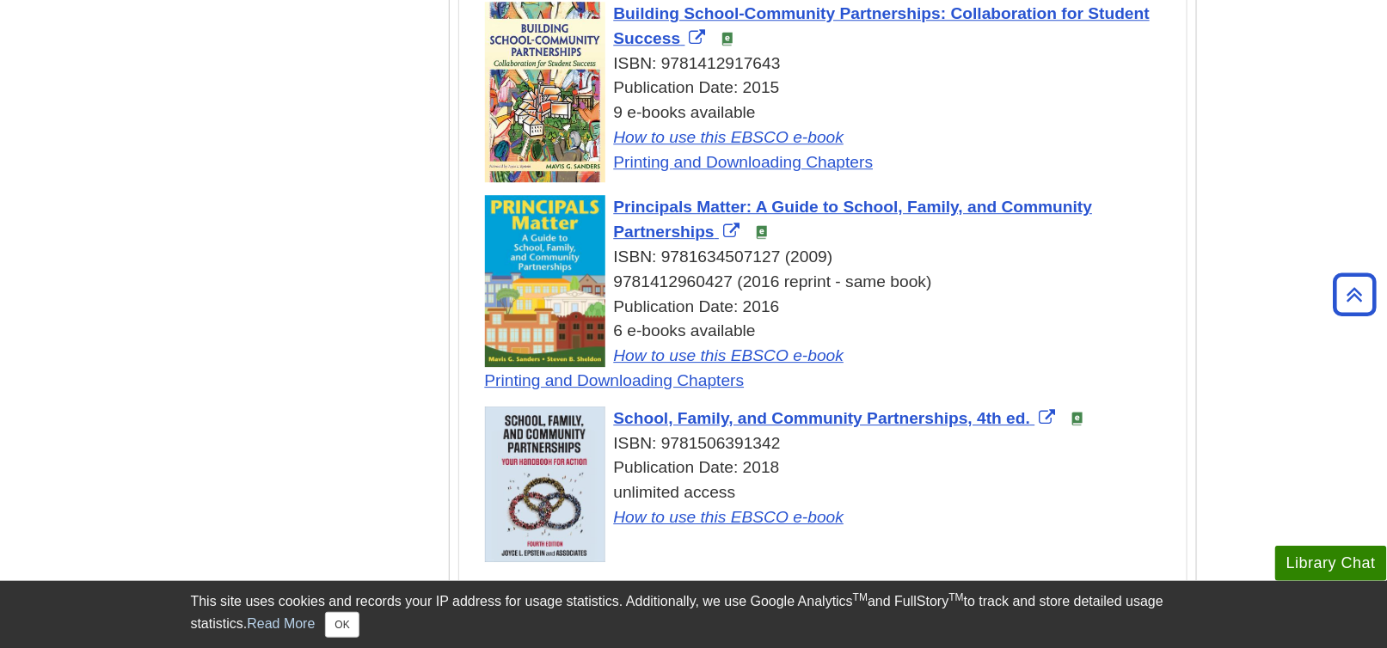
scroll to position [4127, 0]
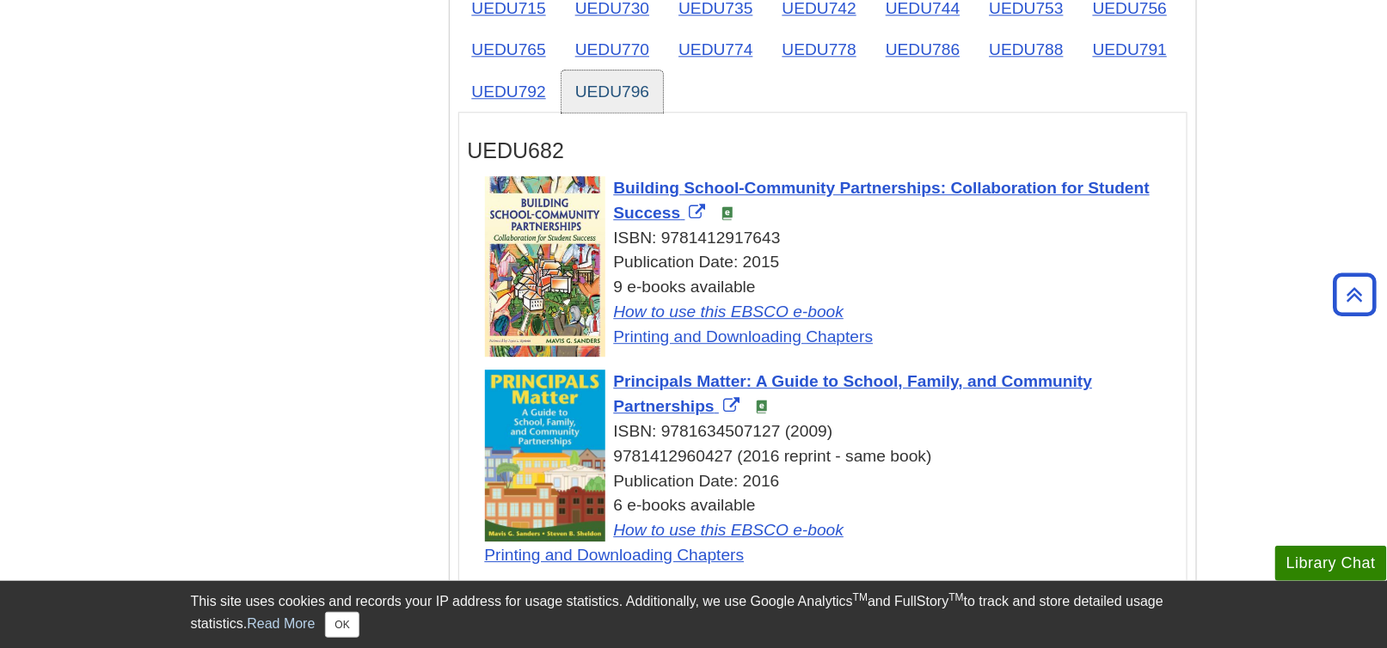
click at [603, 84] on link "UEDU796" at bounding box center [611, 92] width 101 height 42
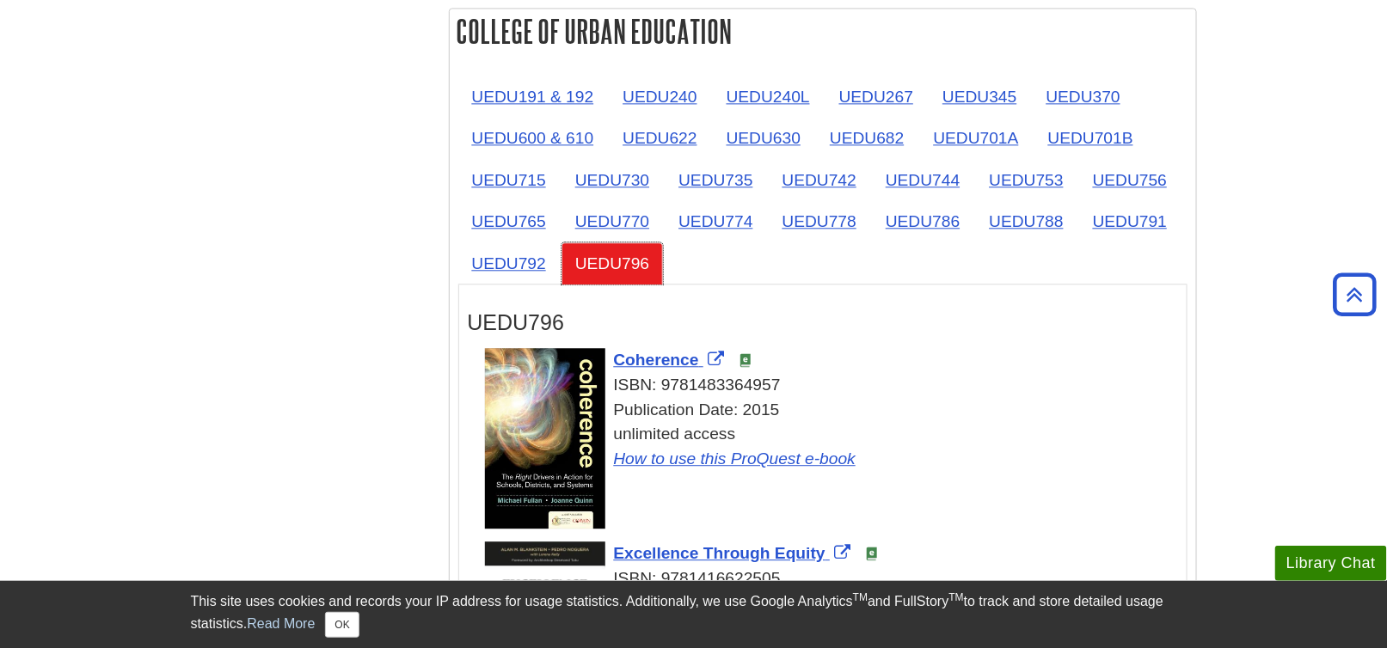
scroll to position [3955, 0]
